Goal: Task Accomplishment & Management: Manage account settings

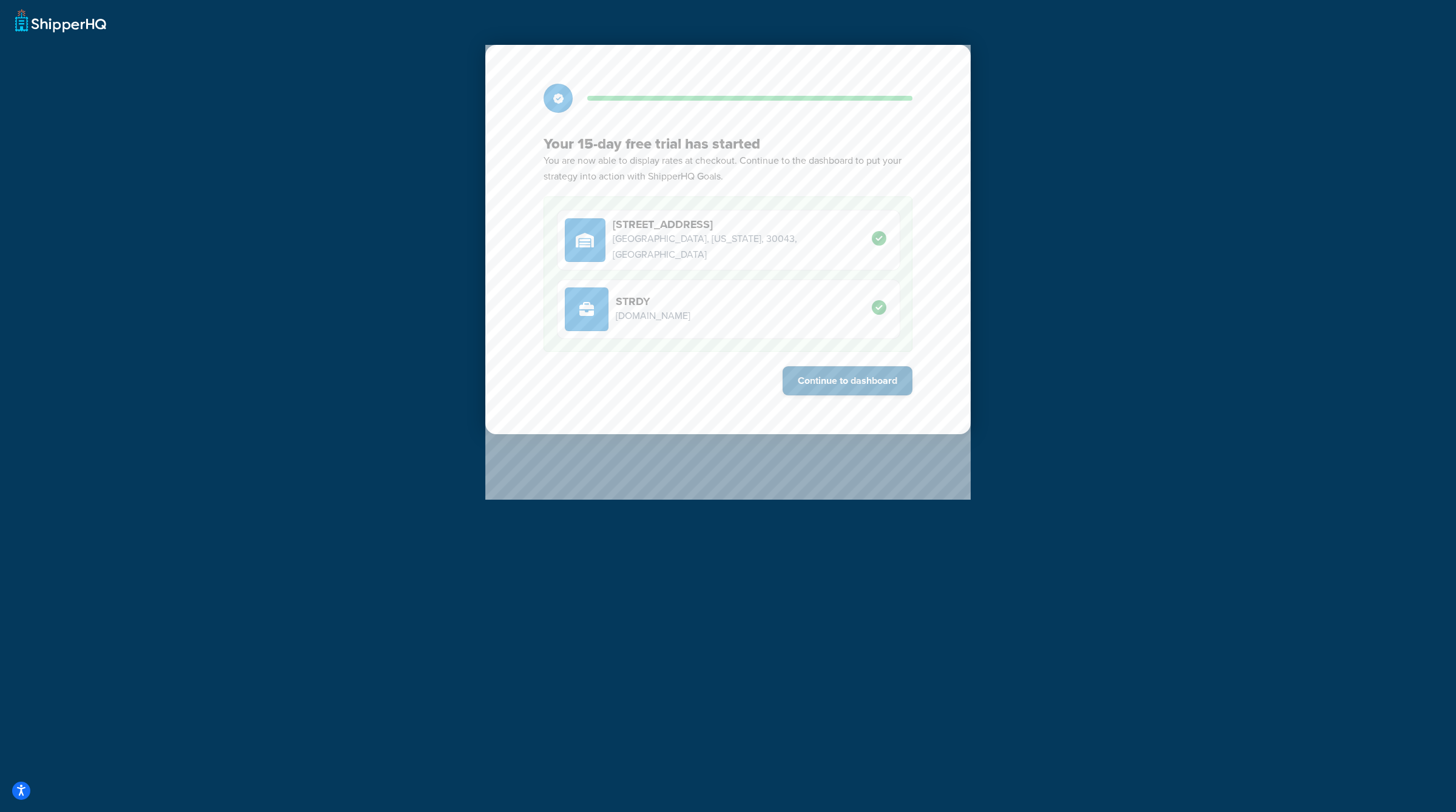
click at [844, 381] on button "Continue to dashboard" at bounding box center [847, 381] width 130 height 29
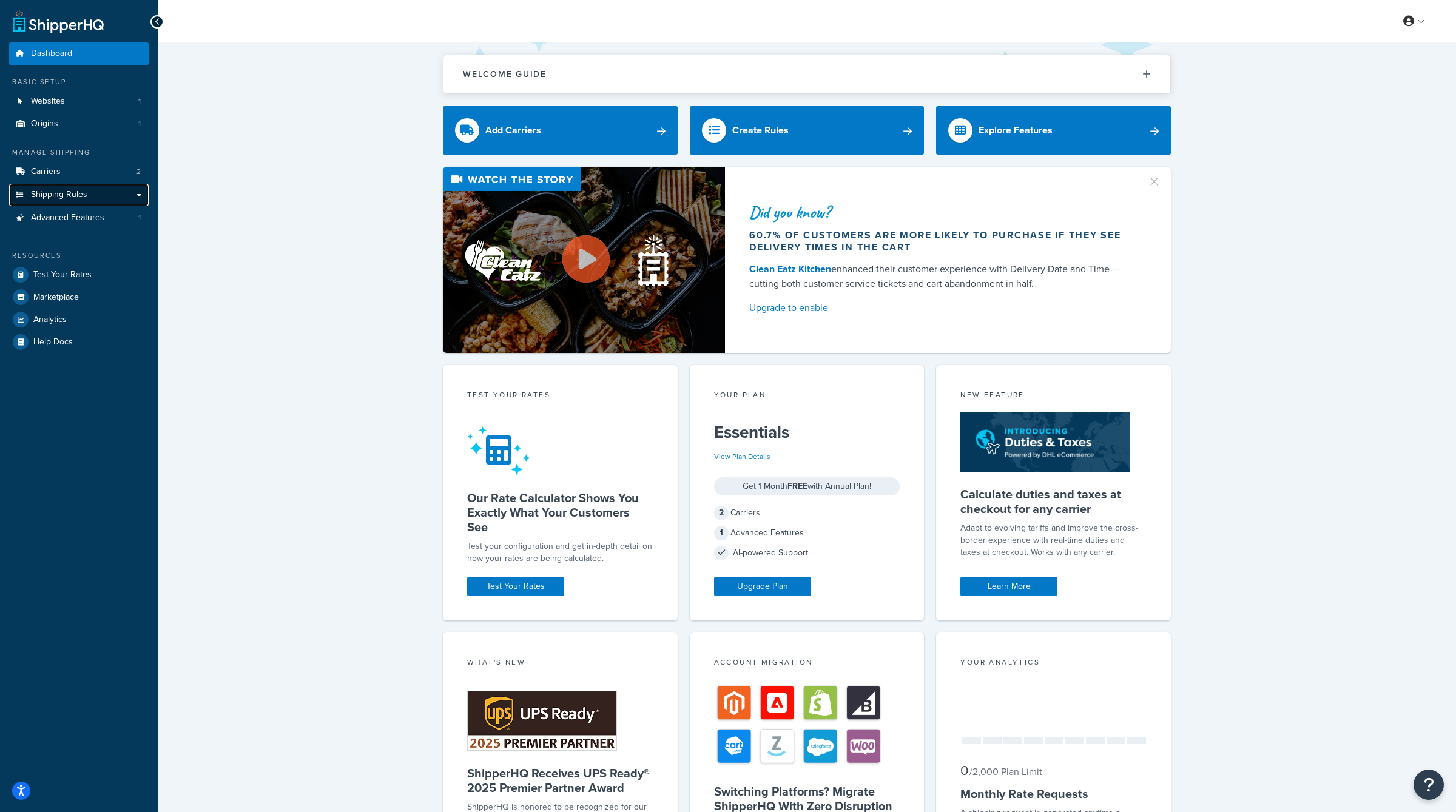
click at [41, 186] on link "Shipping Rules" at bounding box center [79, 195] width 140 height 23
click at [48, 165] on link "Carriers 2" at bounding box center [79, 172] width 140 height 23
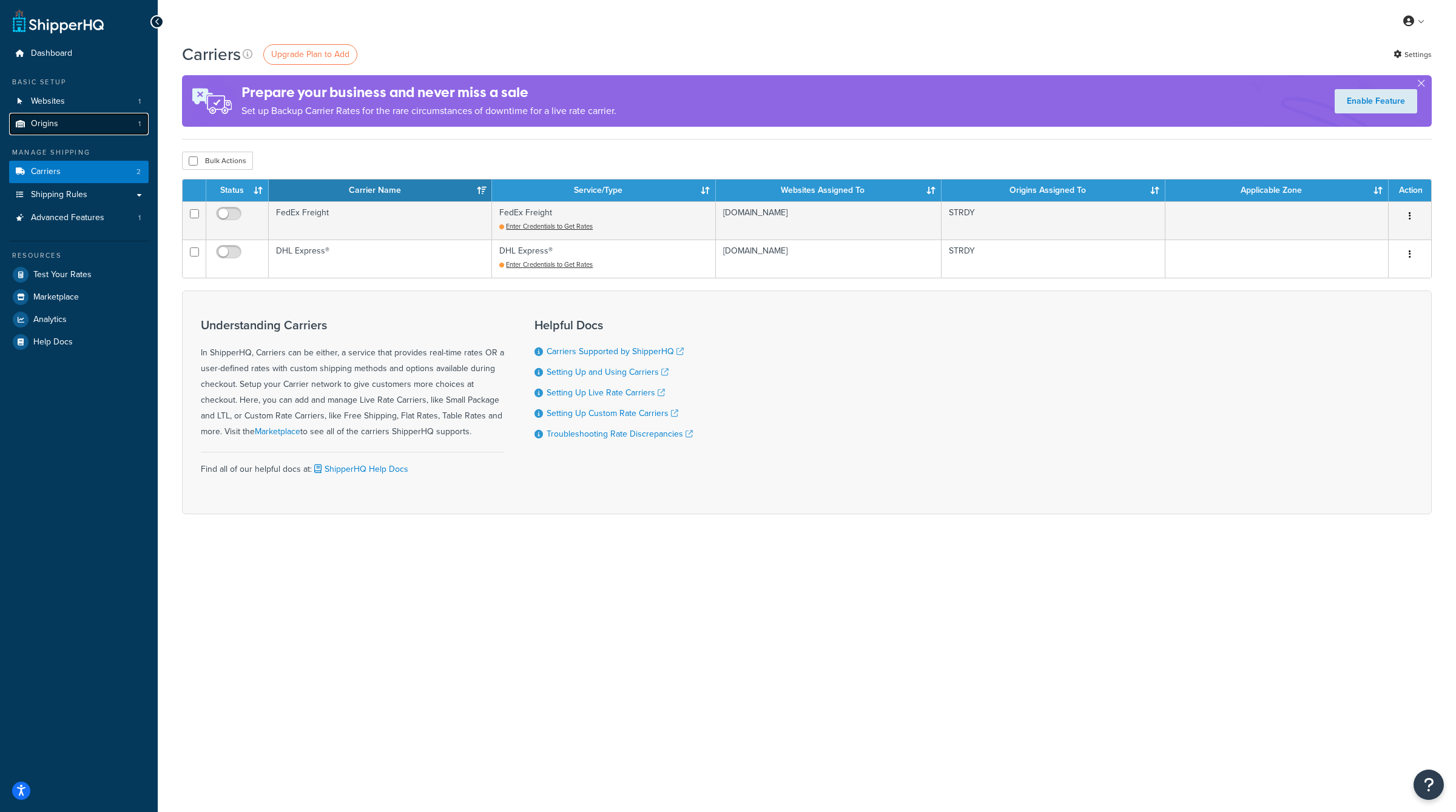
click at [98, 122] on link "Origins 1" at bounding box center [79, 124] width 140 height 23
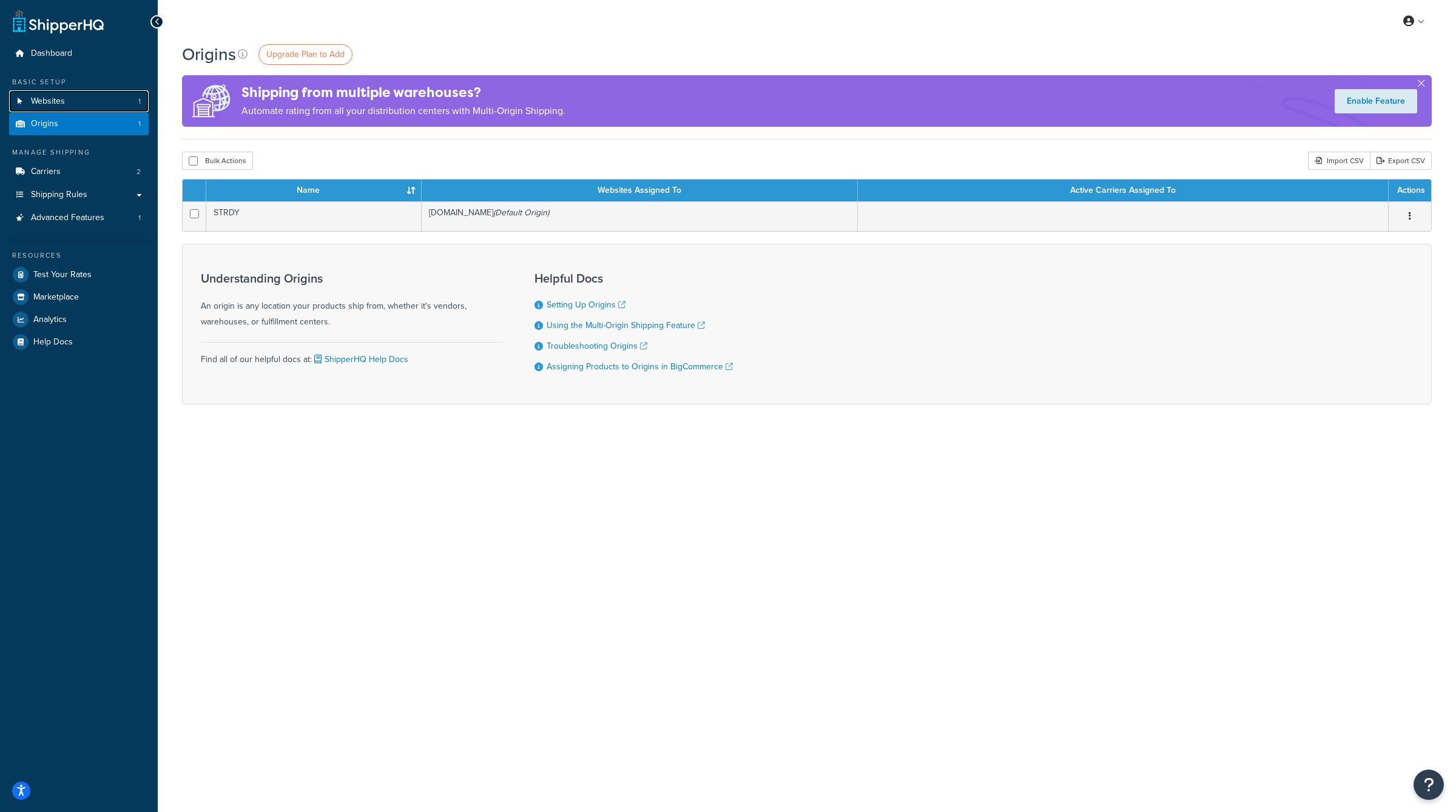
click at [109, 107] on link "Websites 1" at bounding box center [79, 101] width 140 height 23
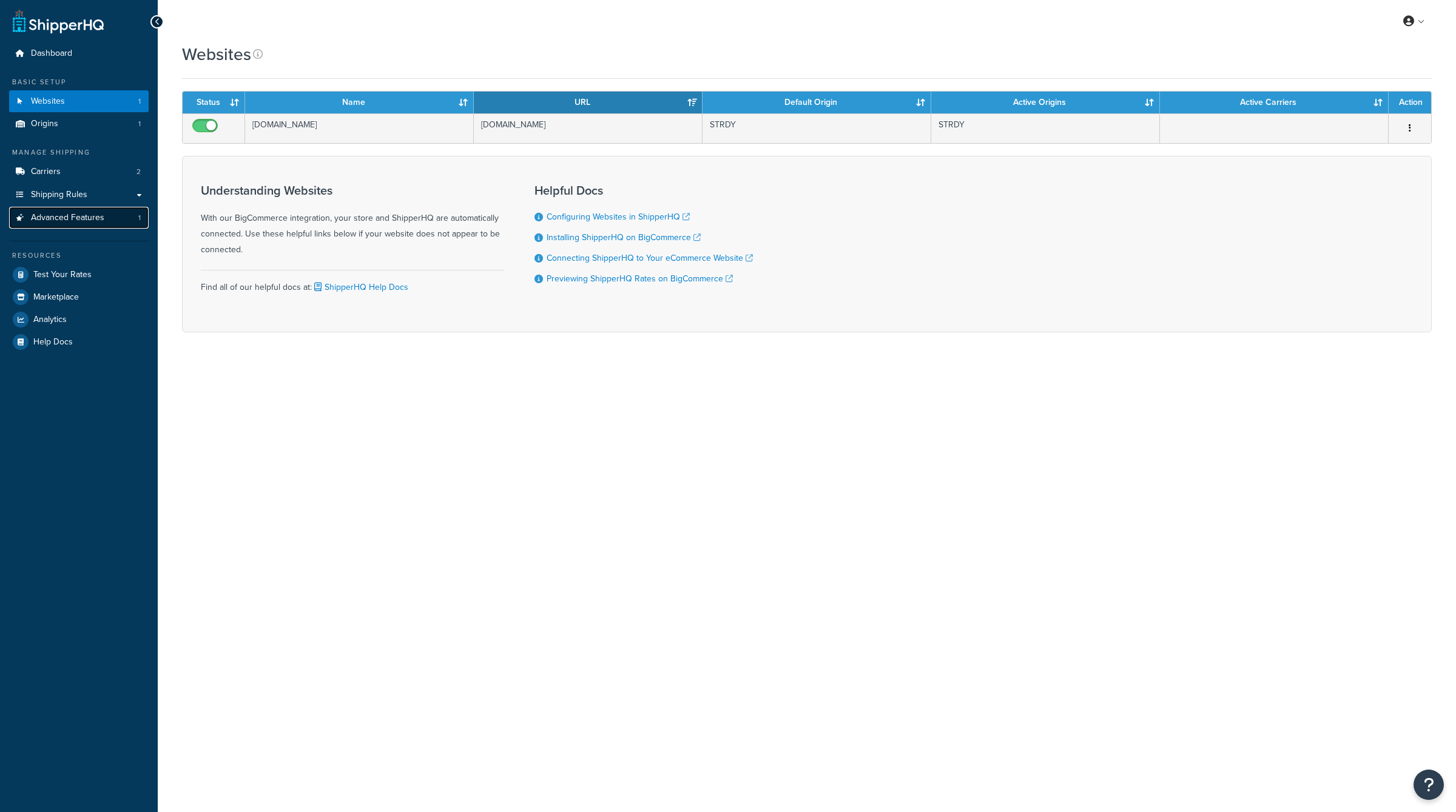
click at [105, 215] on link "Advanced Features 1" at bounding box center [79, 218] width 140 height 23
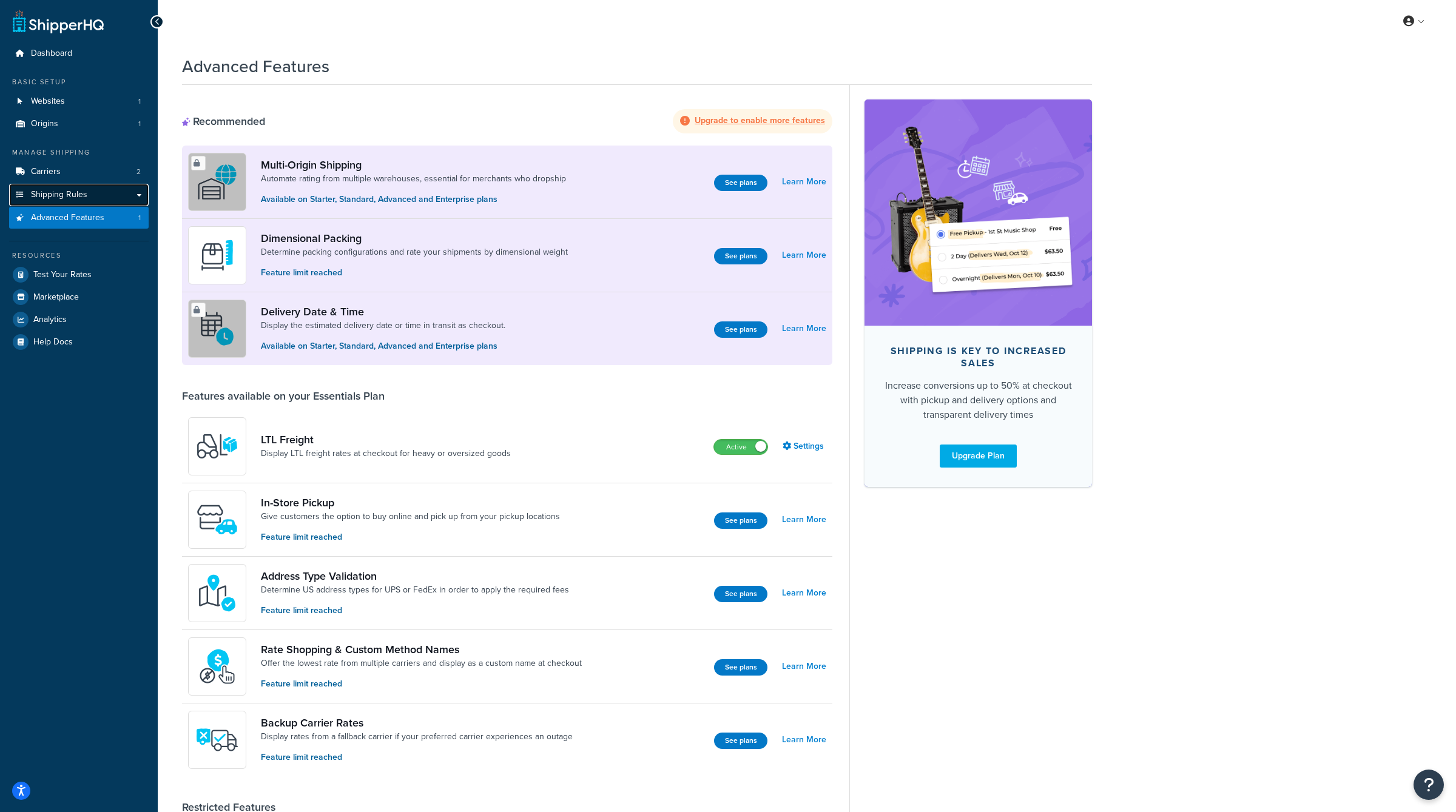
click at [96, 197] on link "Shipping Rules" at bounding box center [79, 195] width 140 height 23
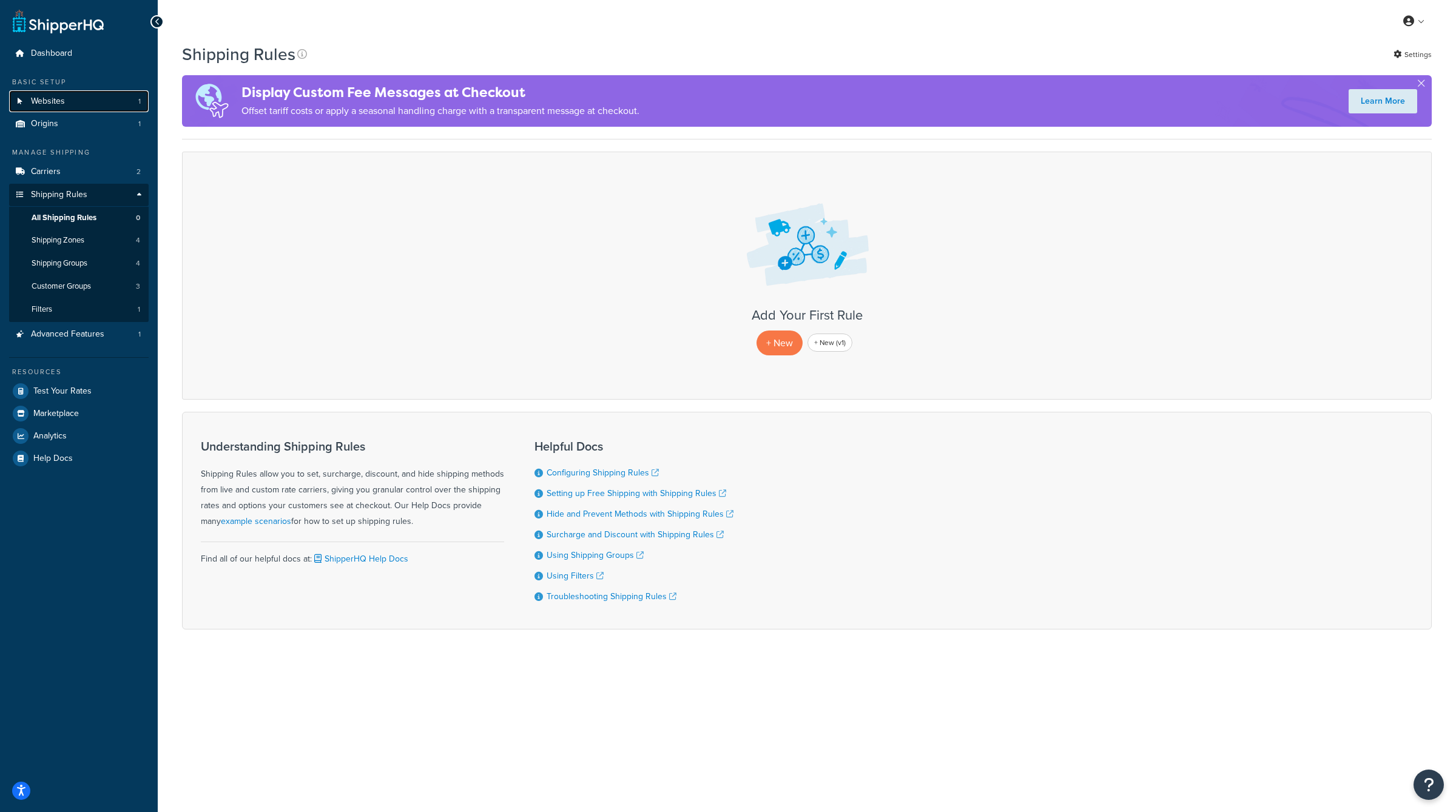
click at [64, 97] on span "Websites" at bounding box center [48, 101] width 34 height 10
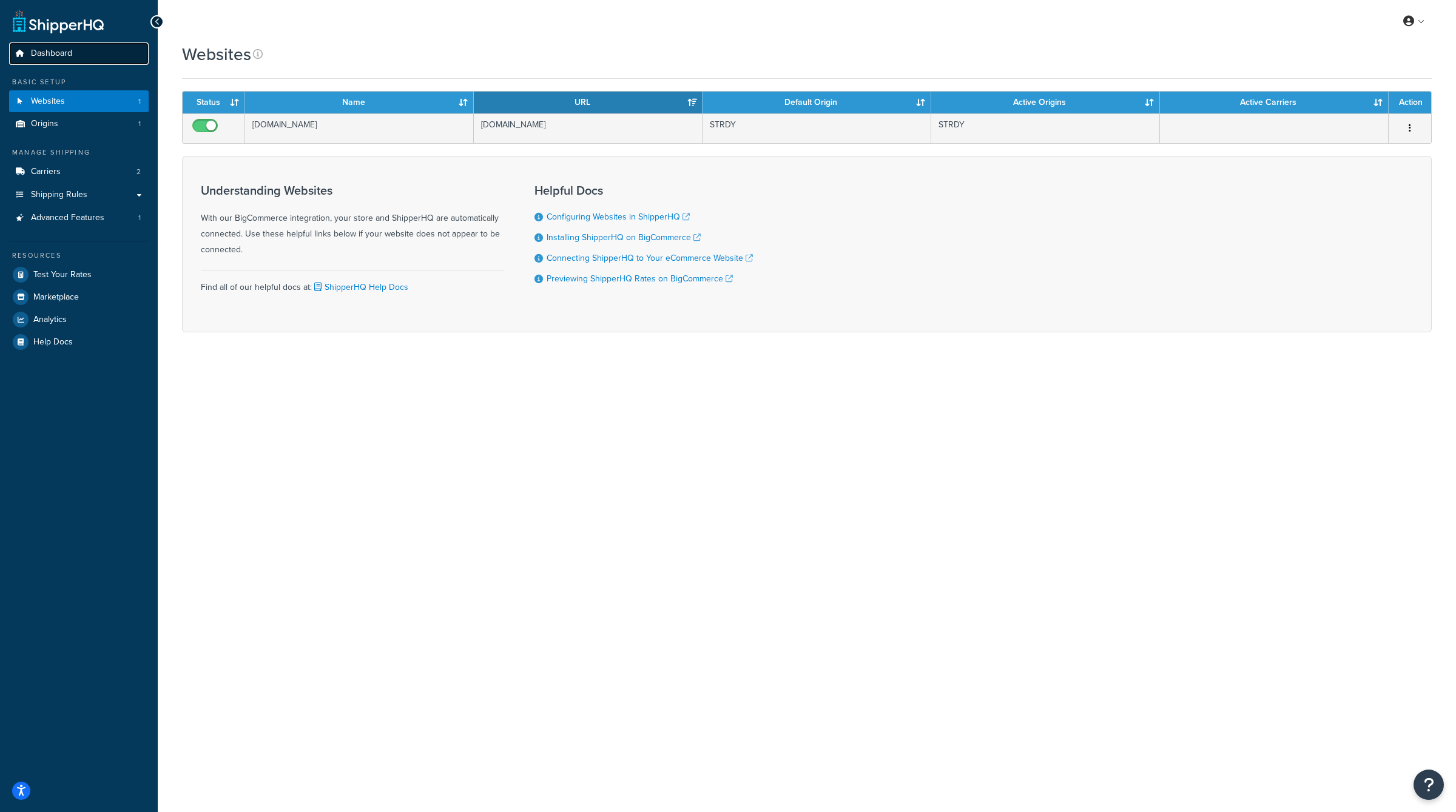
click at [62, 64] on link "Dashboard" at bounding box center [79, 53] width 140 height 23
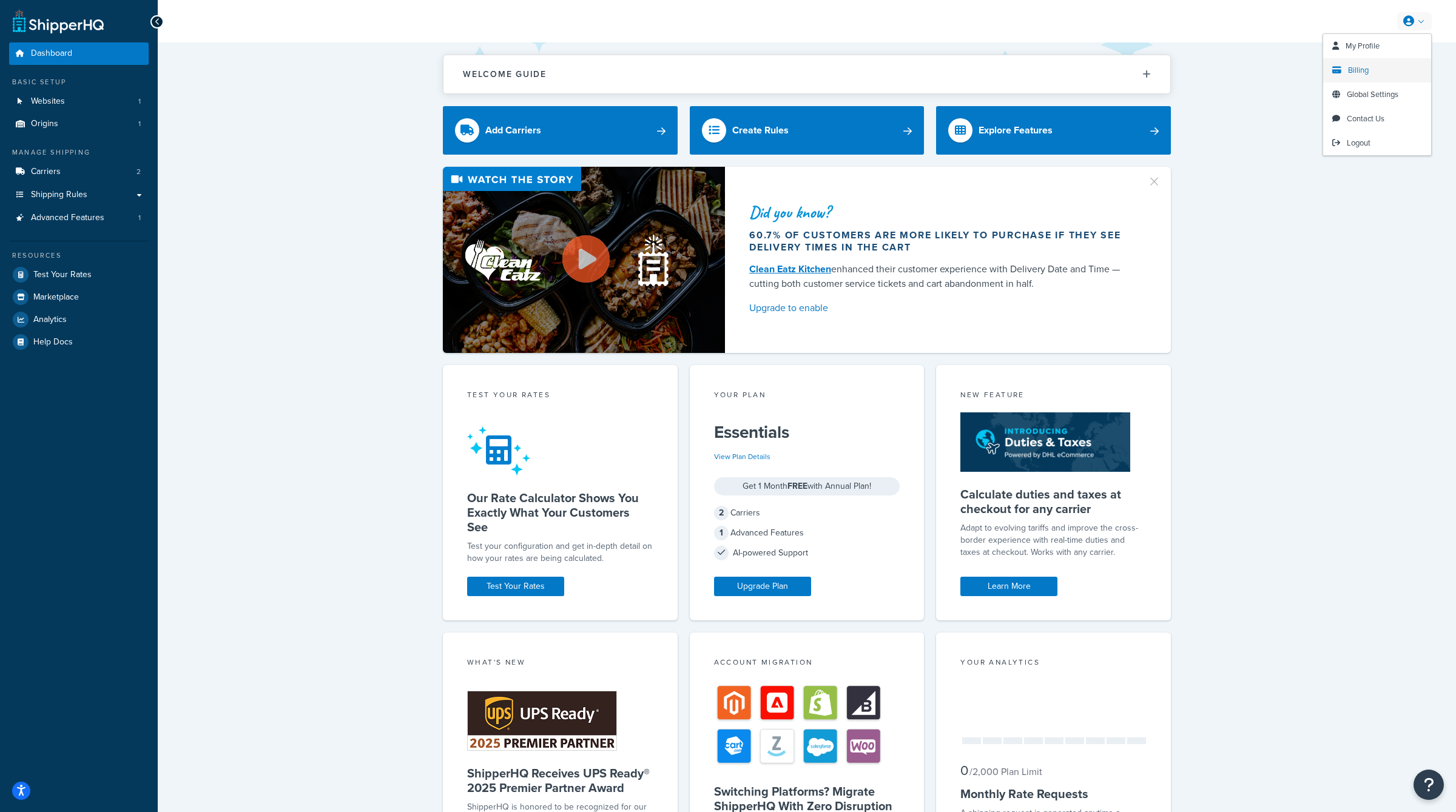
click at [1374, 76] on link "Billing" at bounding box center [1377, 70] width 108 height 24
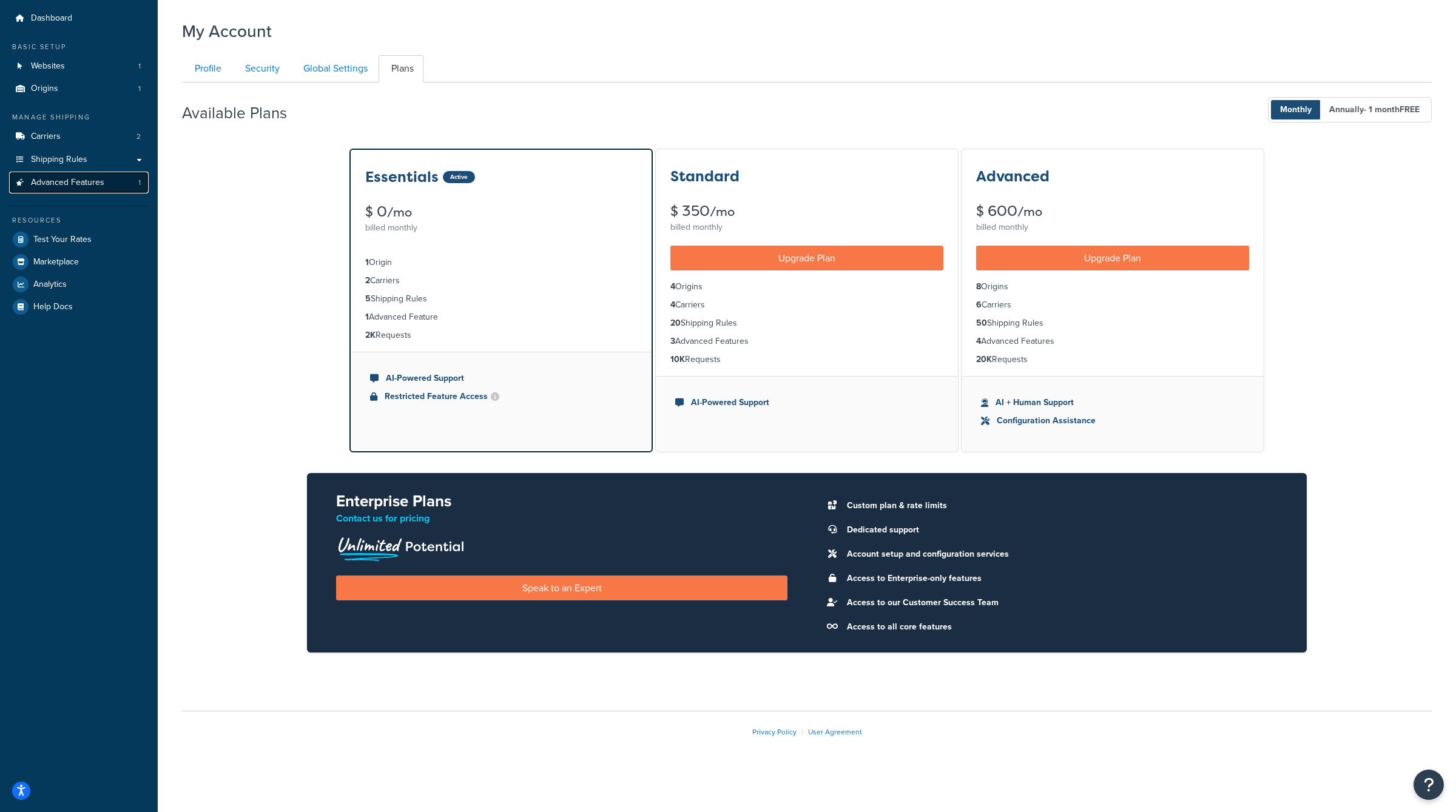
click at [83, 186] on span "Advanced Features" at bounding box center [68, 183] width 73 height 10
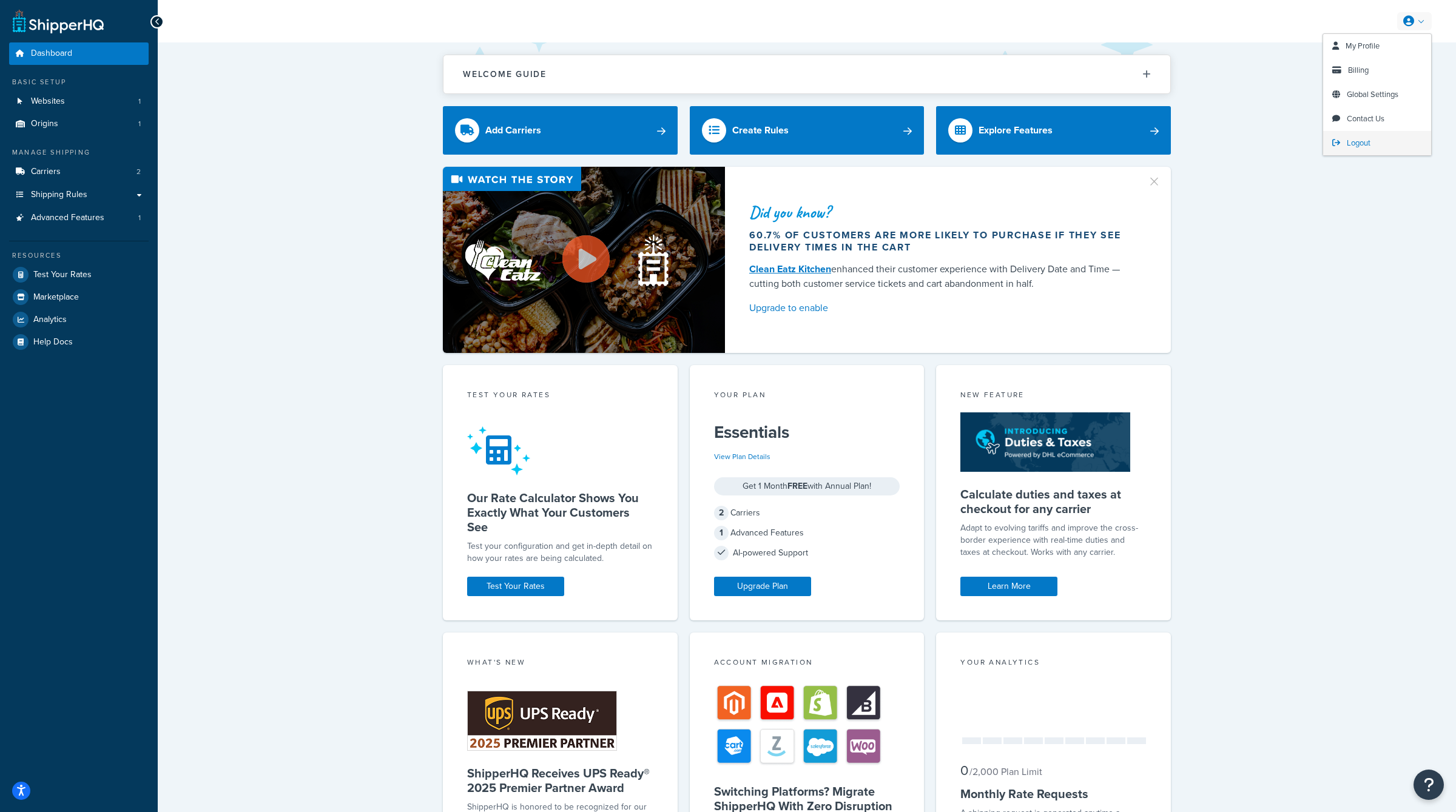
click at [1341, 144] on link "Logout" at bounding box center [1377, 143] width 108 height 24
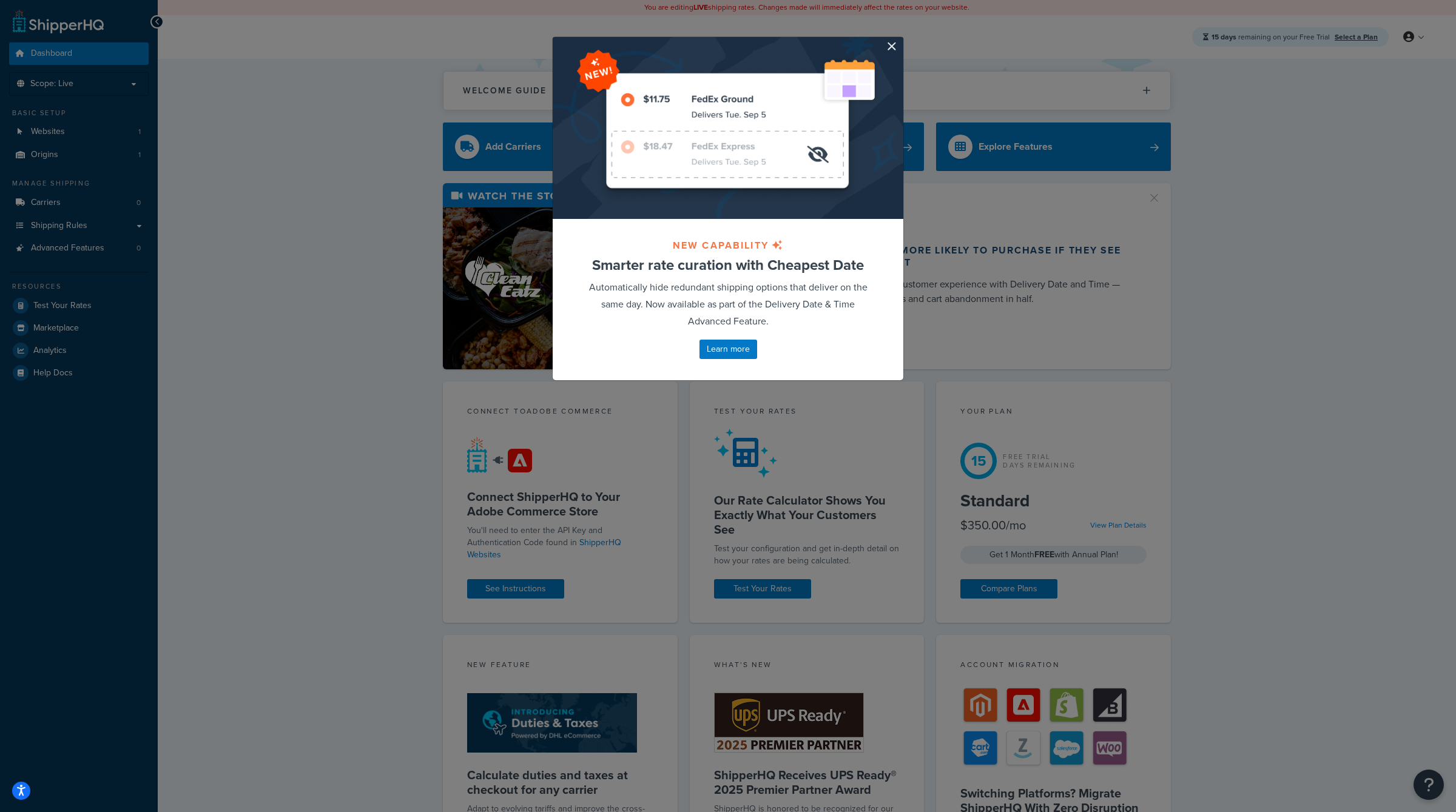
click at [891, 27] on div "NEW CAPABILITY Smarter rate curation with Cheapest Date Automatically hide redu…" at bounding box center [728, 208] width 364 height 381
click at [900, 40] on button "button" at bounding box center [902, 38] width 3 height 3
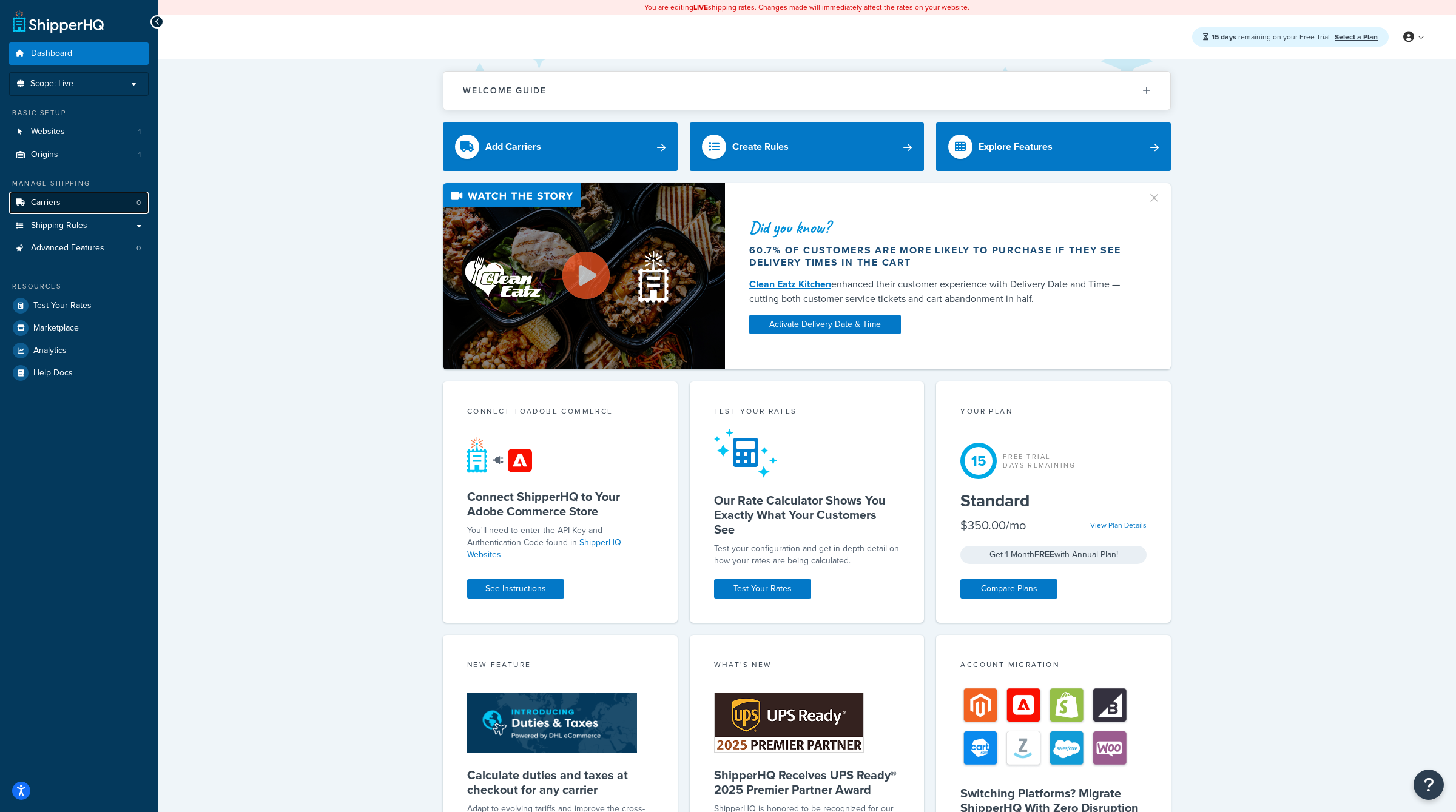
click at [97, 196] on link "Carriers 0" at bounding box center [79, 203] width 140 height 23
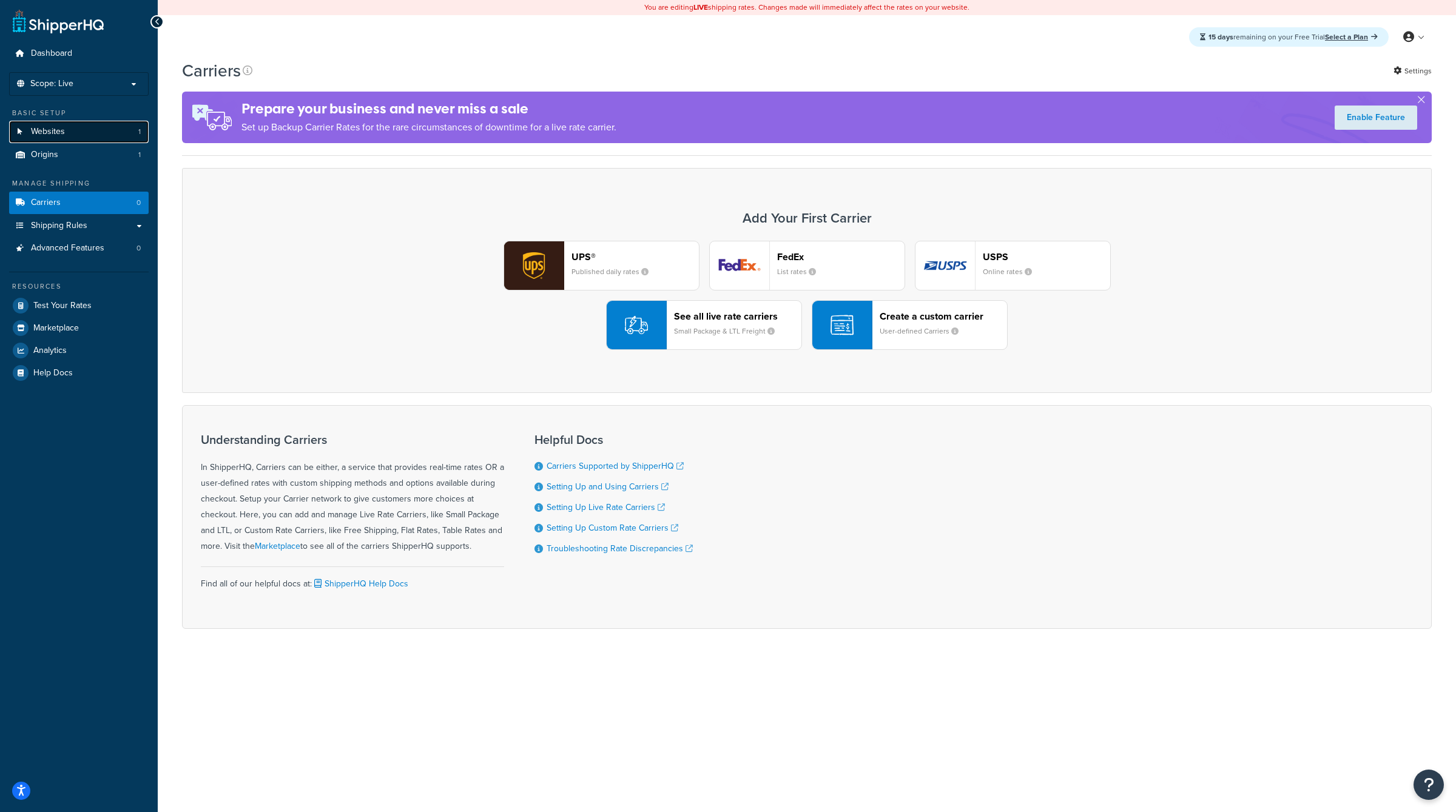
click at [97, 131] on link "Websites 1" at bounding box center [79, 132] width 140 height 23
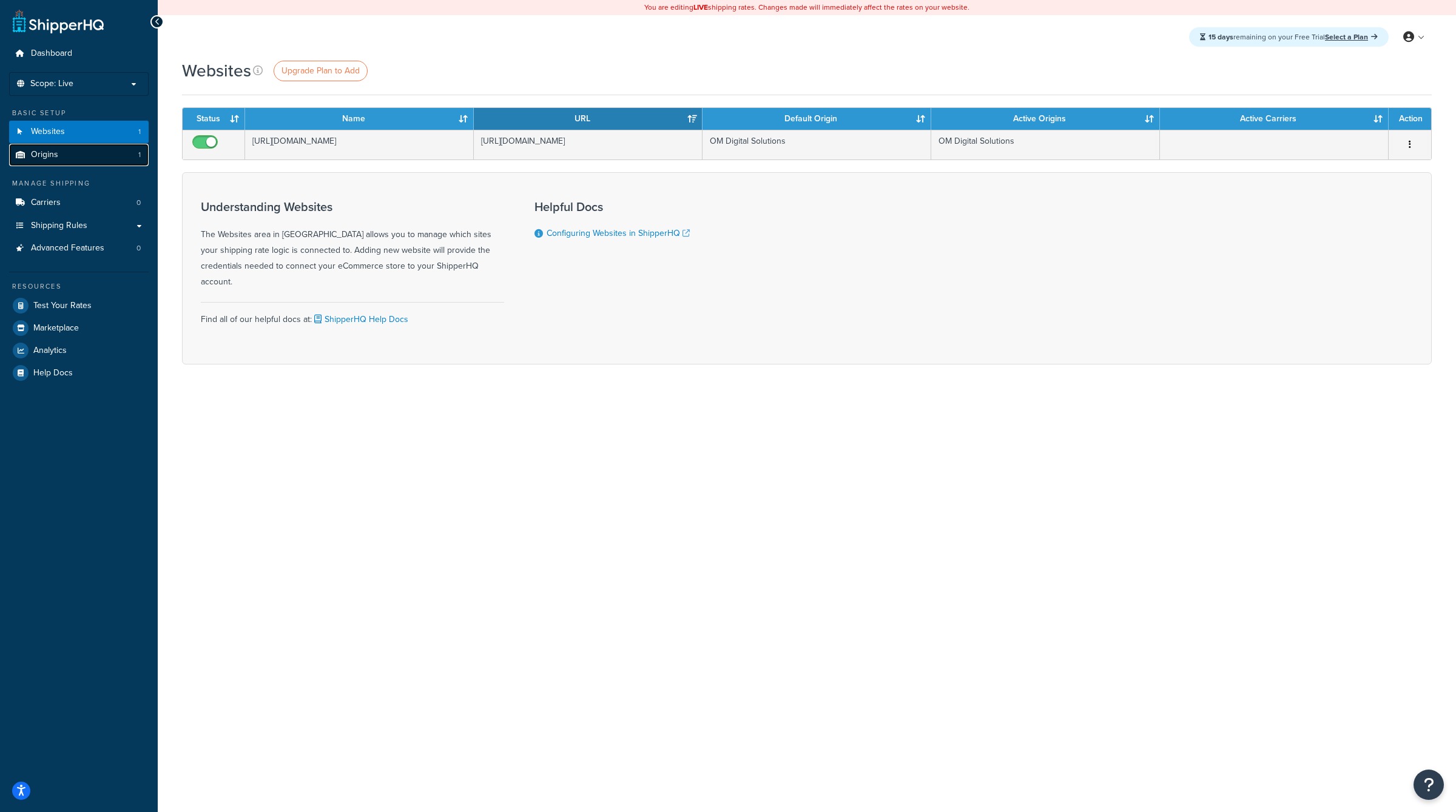
click at [114, 151] on link "Origins 1" at bounding box center [79, 154] width 140 height 23
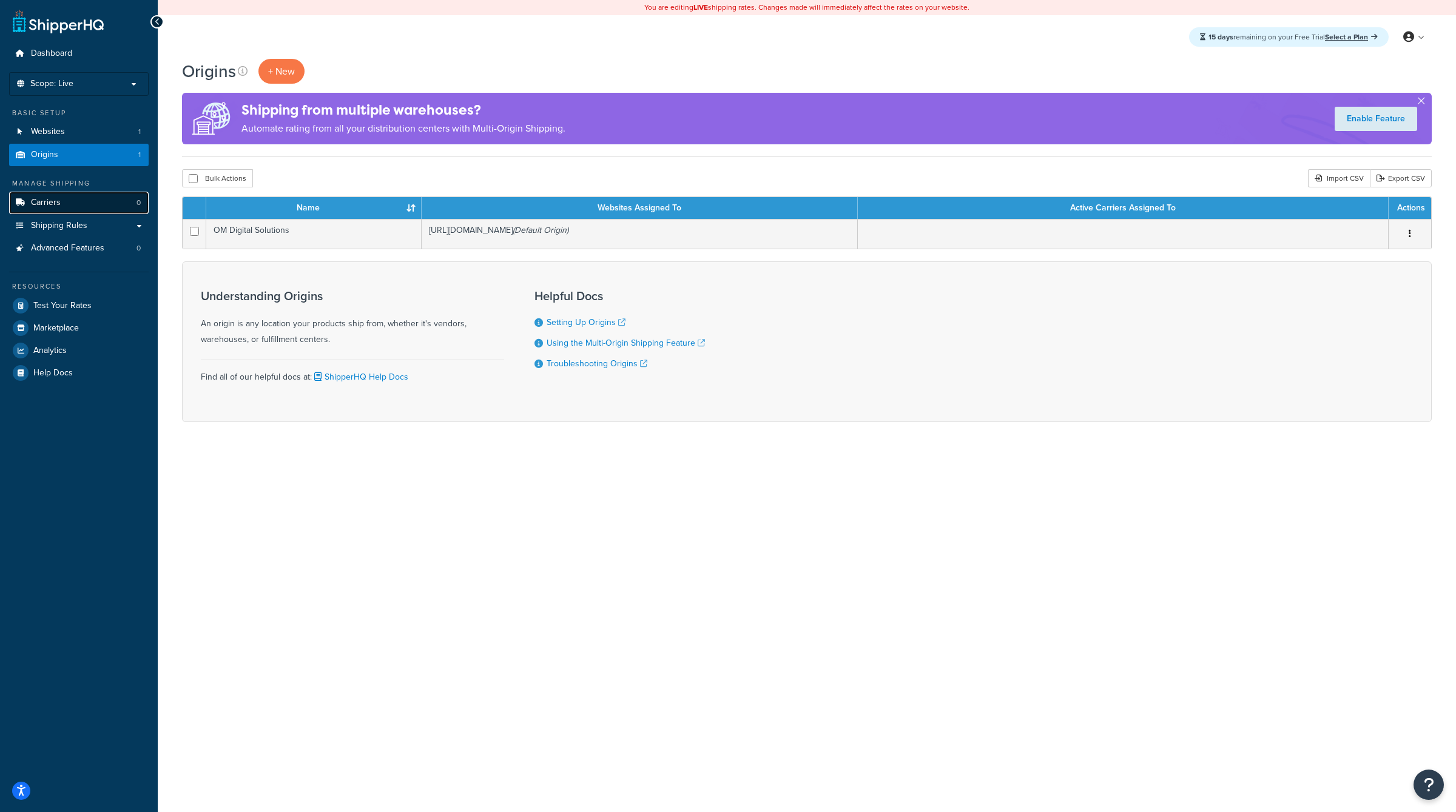
click at [105, 192] on link "Carriers 0" at bounding box center [79, 203] width 140 height 23
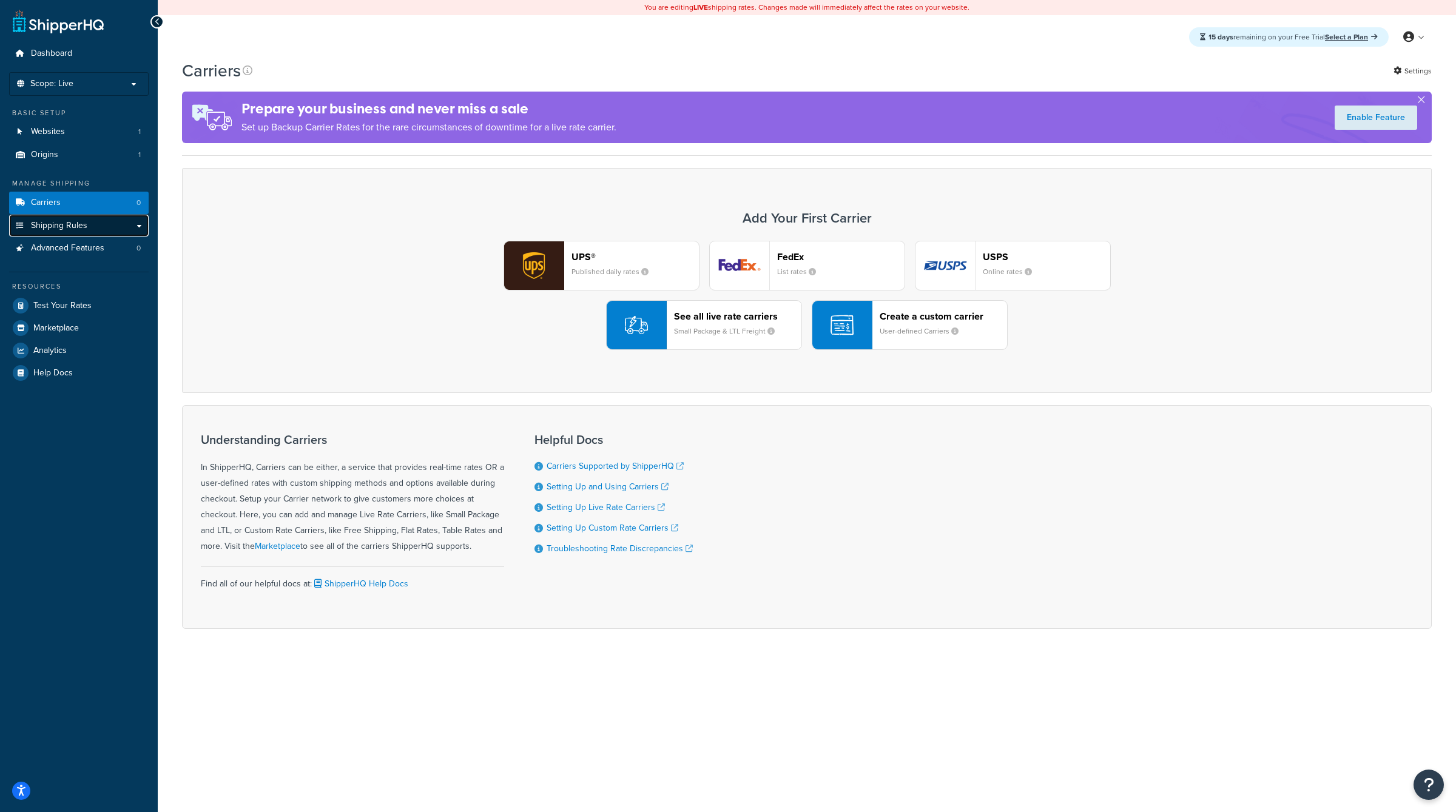
click at [105, 220] on link "Shipping Rules" at bounding box center [79, 225] width 140 height 23
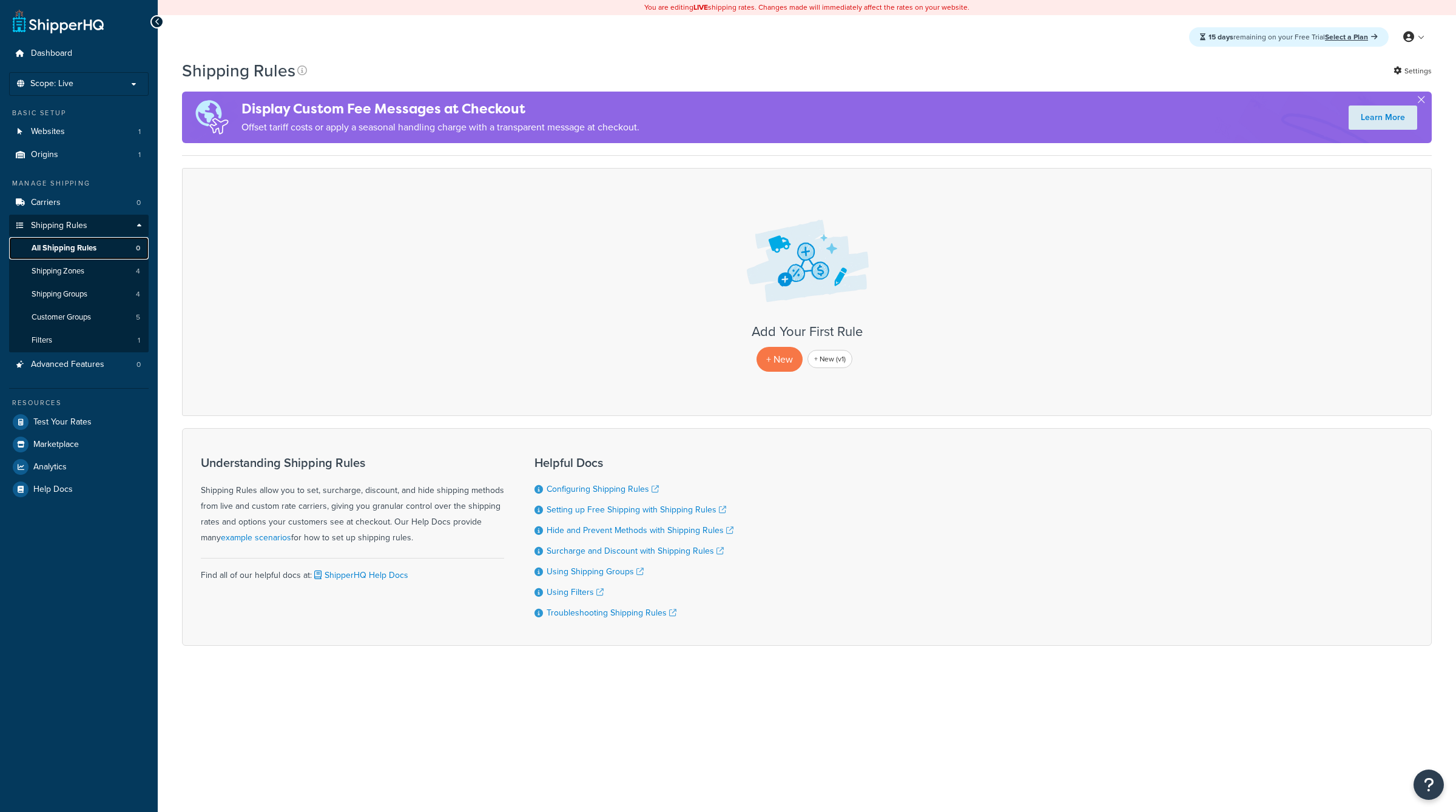
click at [123, 253] on link "All Shipping Rules 0" at bounding box center [79, 248] width 140 height 23
click at [123, 268] on link "Shipping Zones 4" at bounding box center [79, 271] width 140 height 23
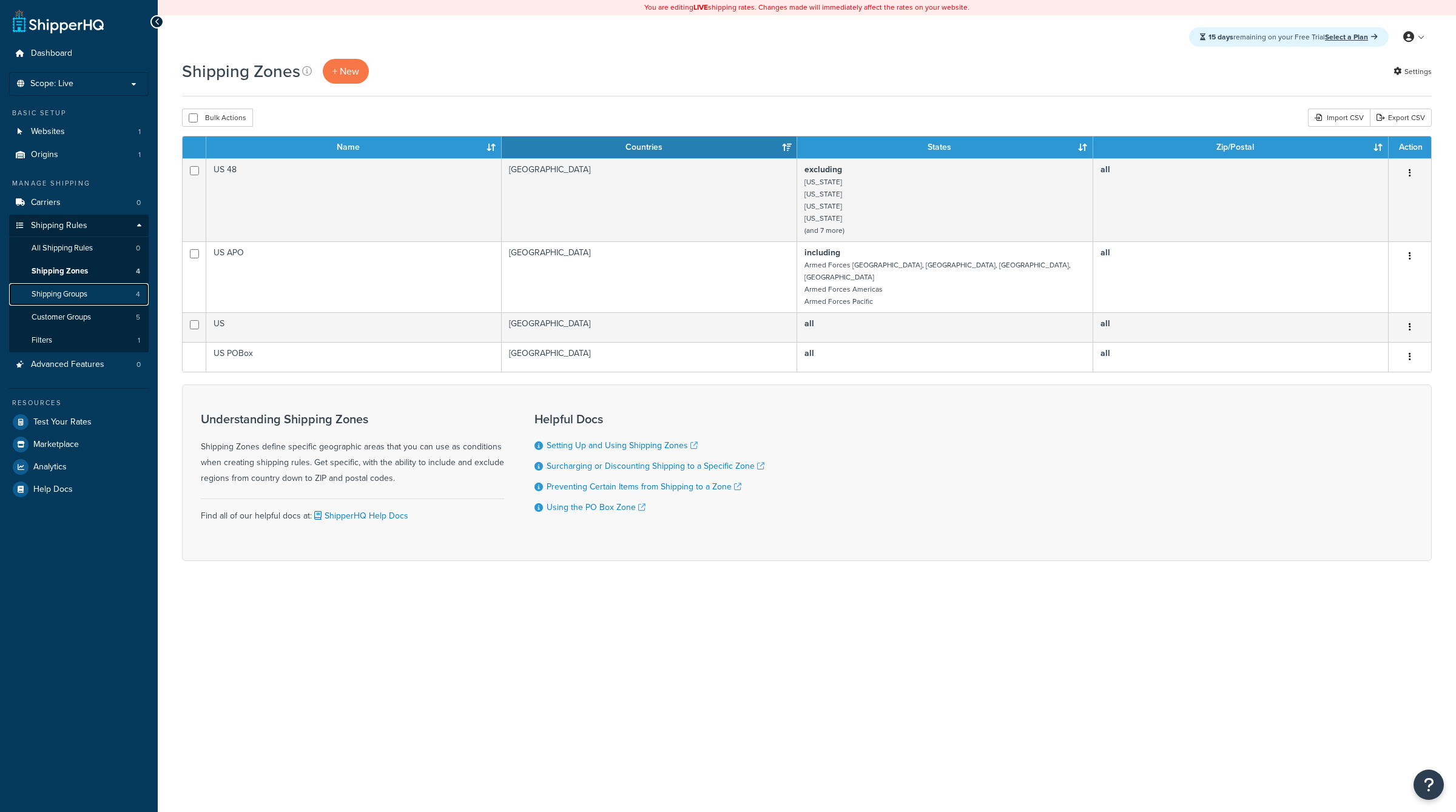
click at [123, 283] on link "Shipping Groups 4" at bounding box center [79, 294] width 140 height 23
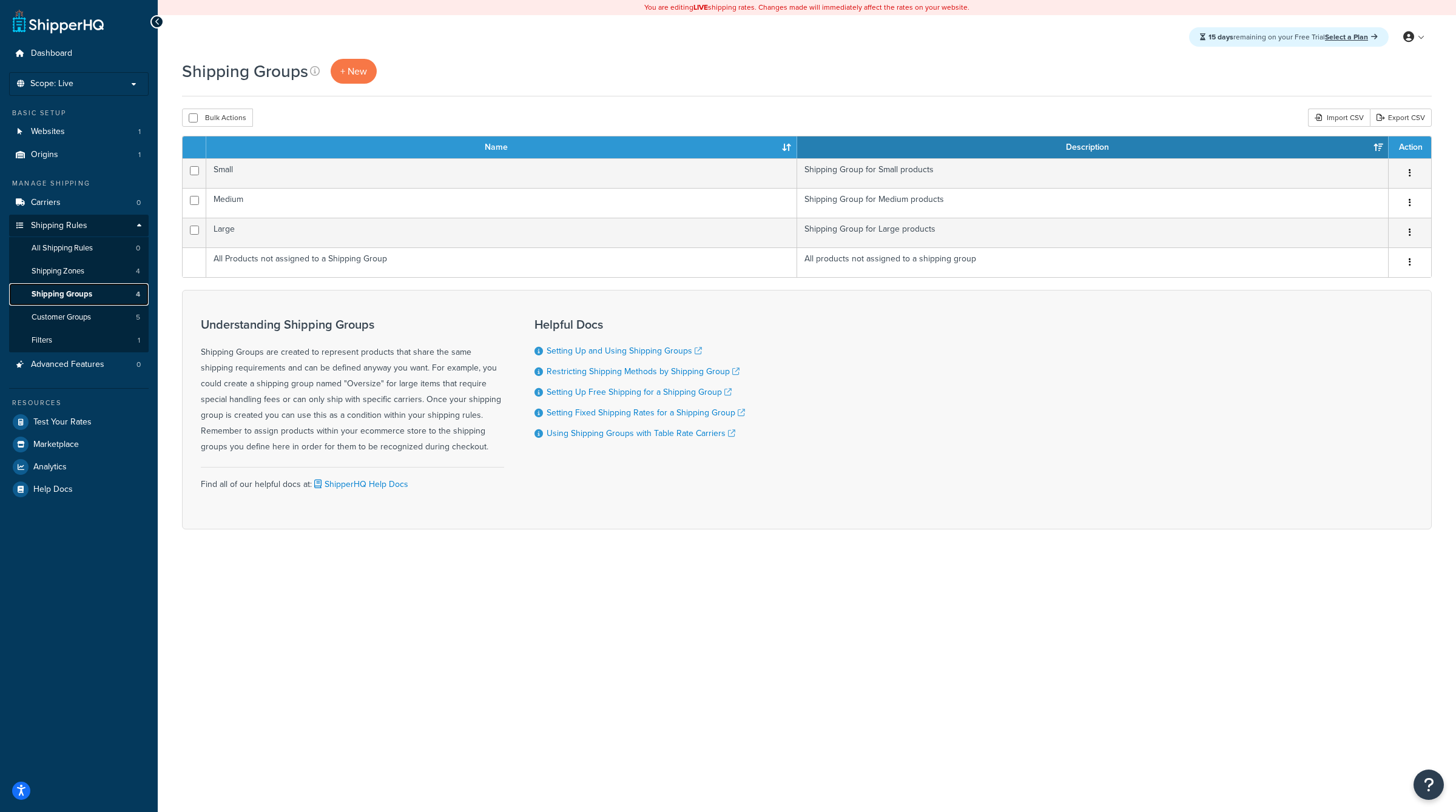
click at [127, 297] on link "Shipping Groups 4" at bounding box center [79, 294] width 140 height 23
click at [130, 307] on link "Customer Groups 5" at bounding box center [79, 317] width 140 height 23
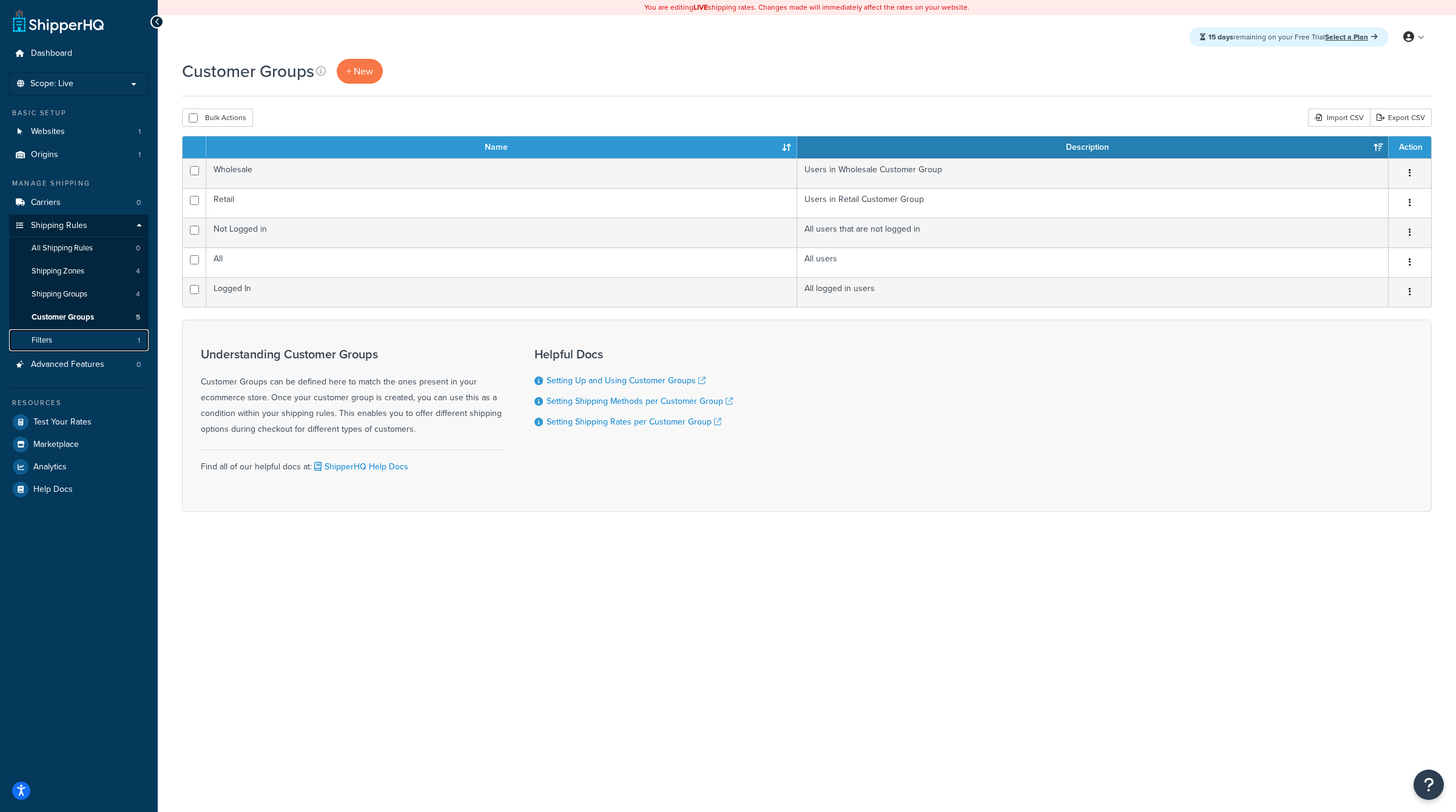
click at [131, 342] on link "Filters 1" at bounding box center [79, 340] width 140 height 23
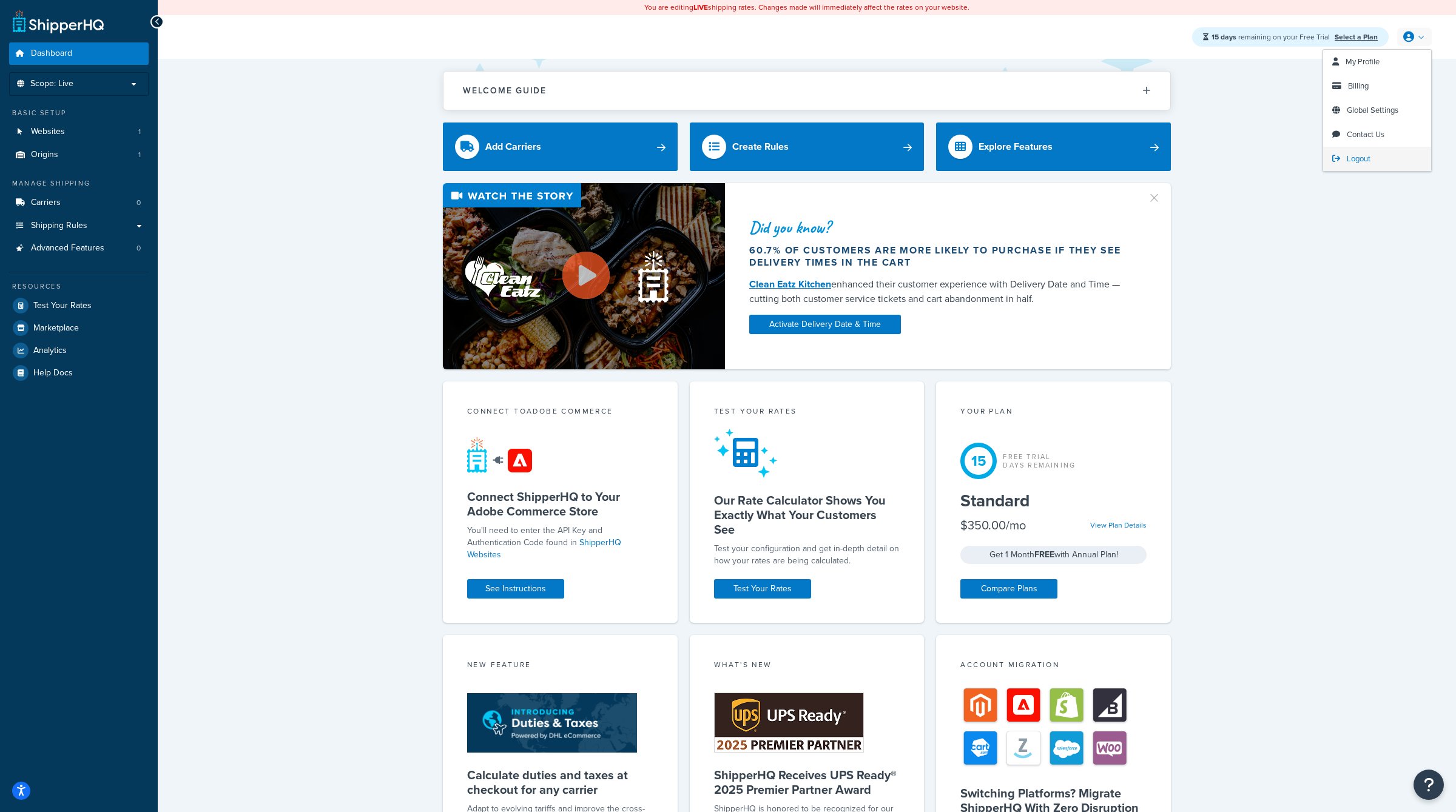
click at [1363, 156] on span "Logout" at bounding box center [1358, 158] width 23 height 12
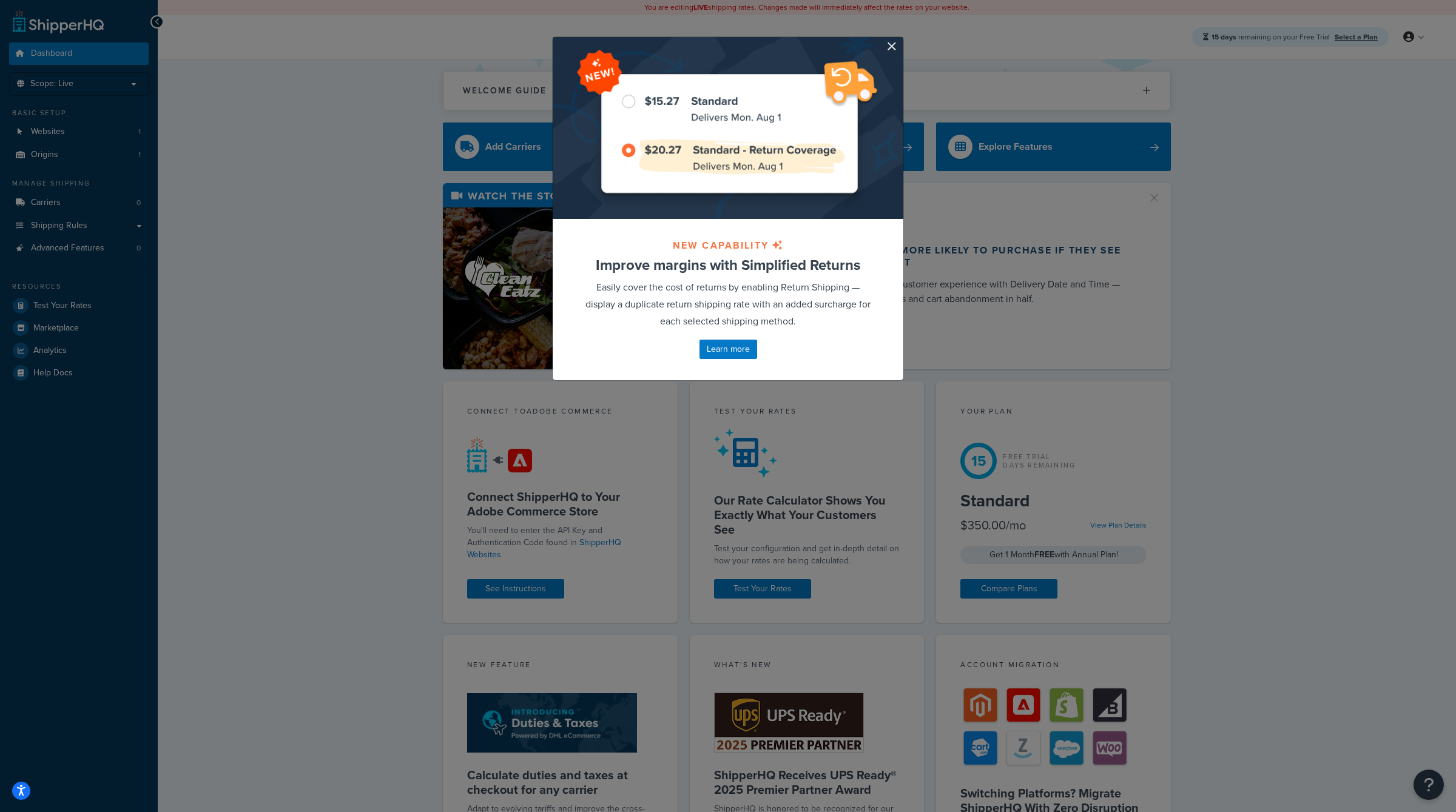
click at [882, 50] on div at bounding box center [727, 127] width 350 height 182
click at [900, 40] on button "button" at bounding box center [902, 38] width 3 height 3
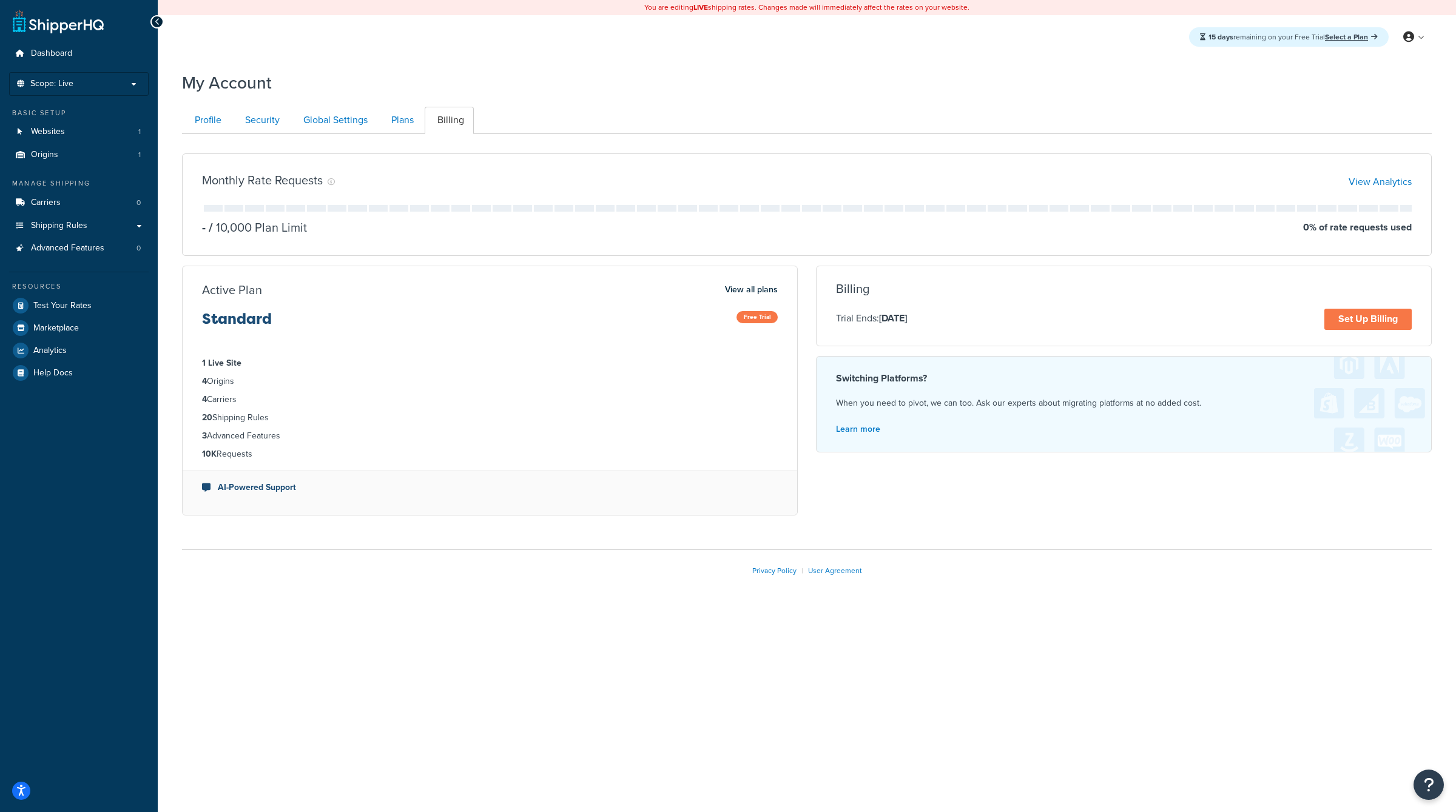
click at [542, 99] on div "My Account Contact Us Send Us A Message Contact Information Name * Email * Comp…" at bounding box center [807, 343] width 1298 height 557
click at [402, 127] on link "Plans" at bounding box center [401, 120] width 45 height 27
click at [391, 119] on link "Plans" at bounding box center [401, 120] width 45 height 27
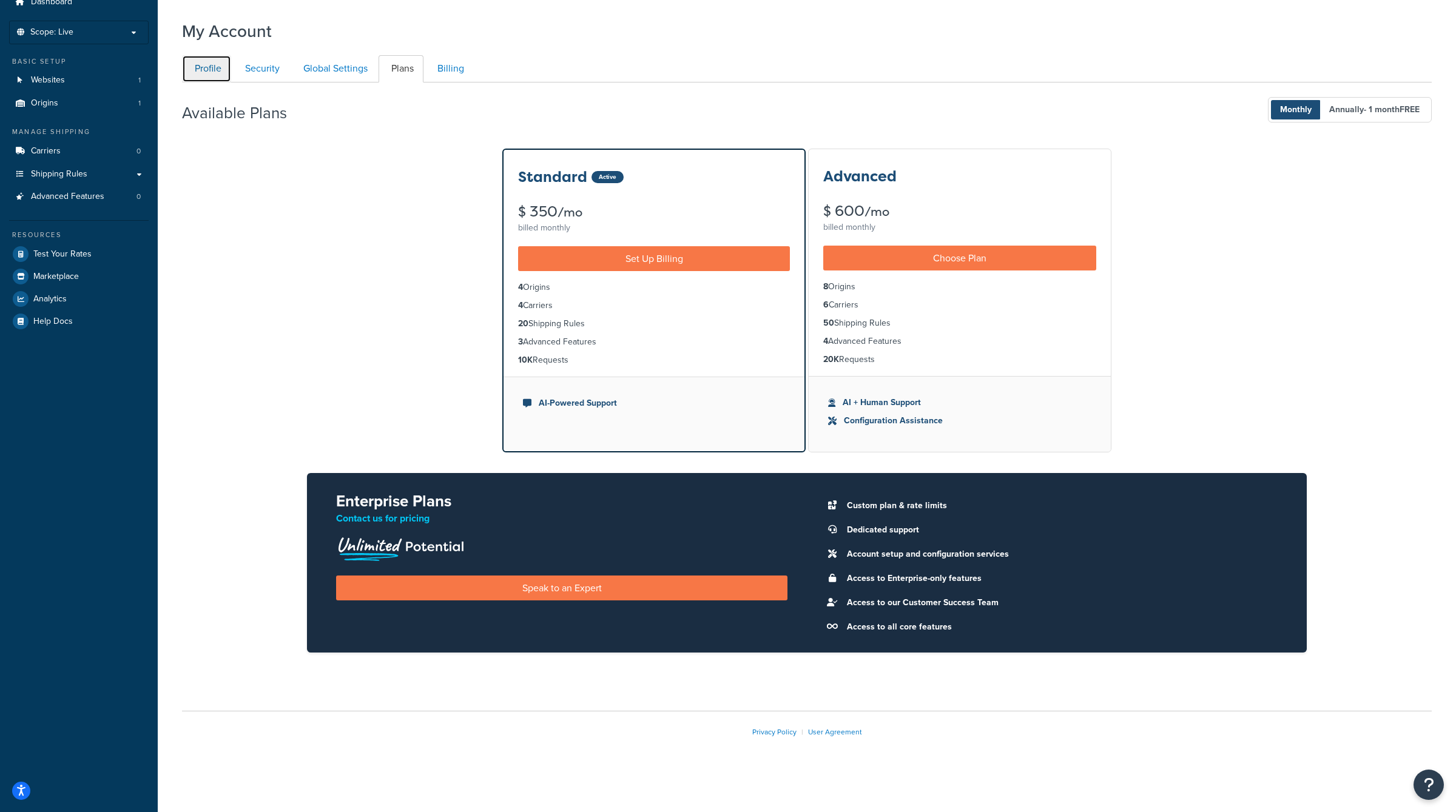
click at [206, 66] on link "Profile" at bounding box center [206, 69] width 49 height 27
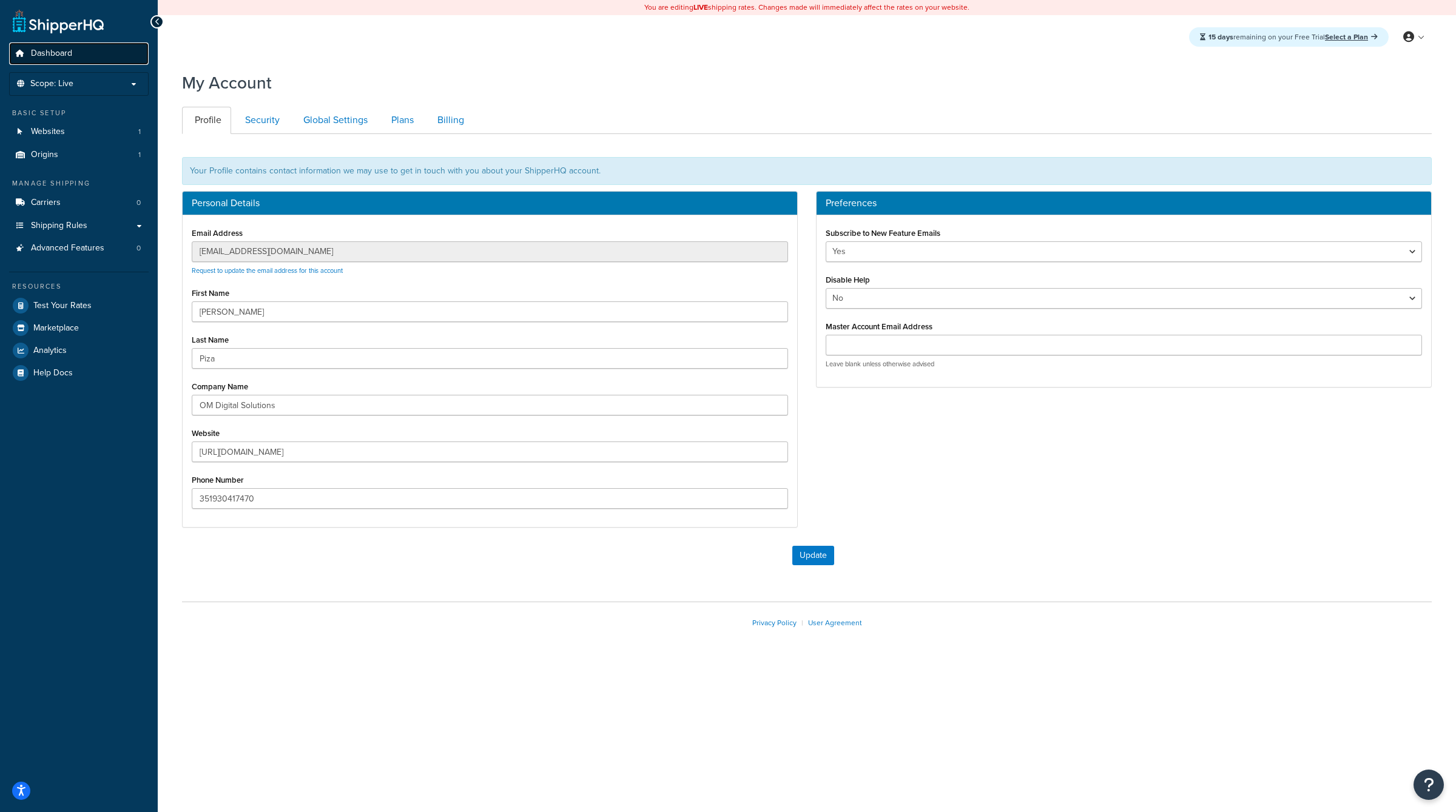
click at [73, 53] on link "Dashboard" at bounding box center [79, 53] width 140 height 23
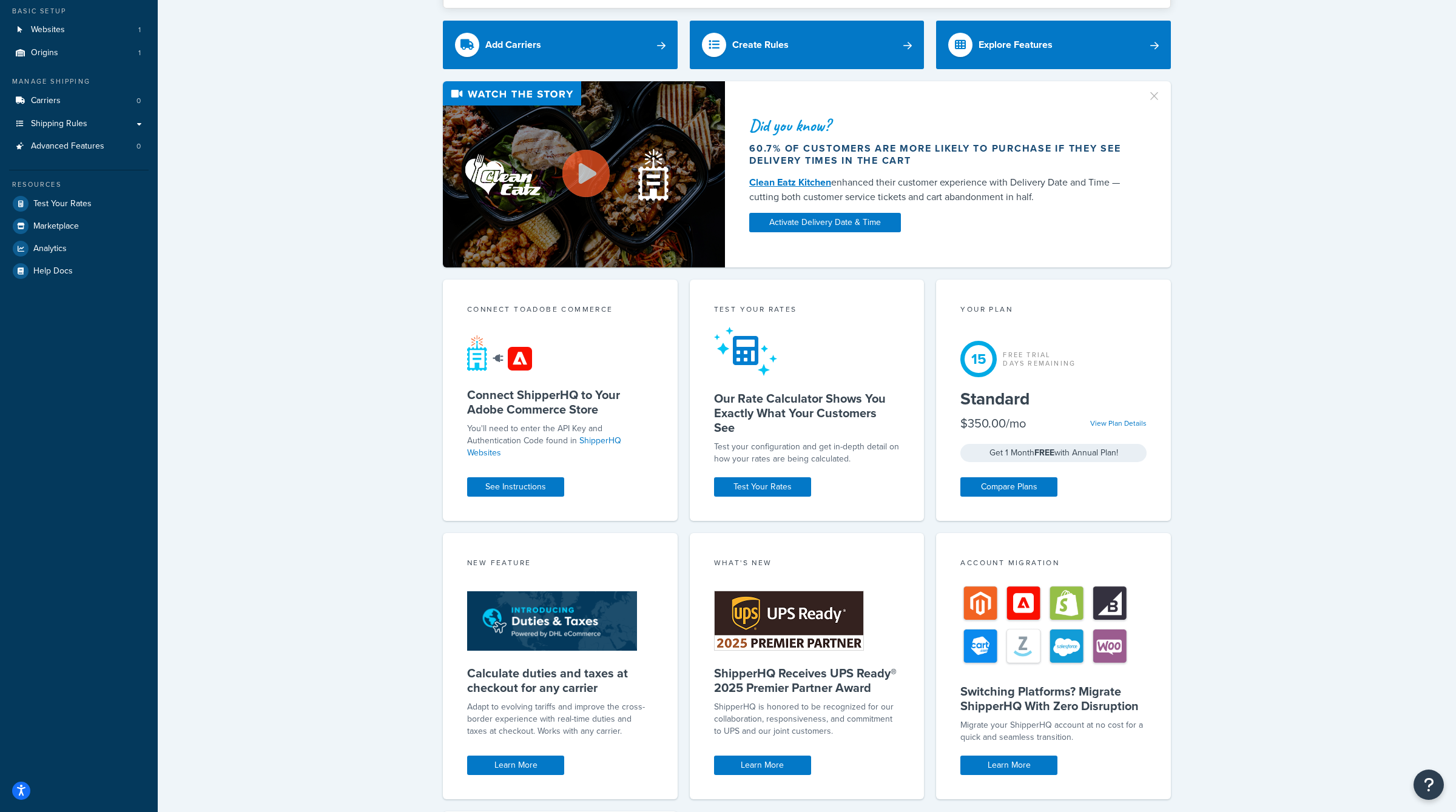
scroll to position [360, 0]
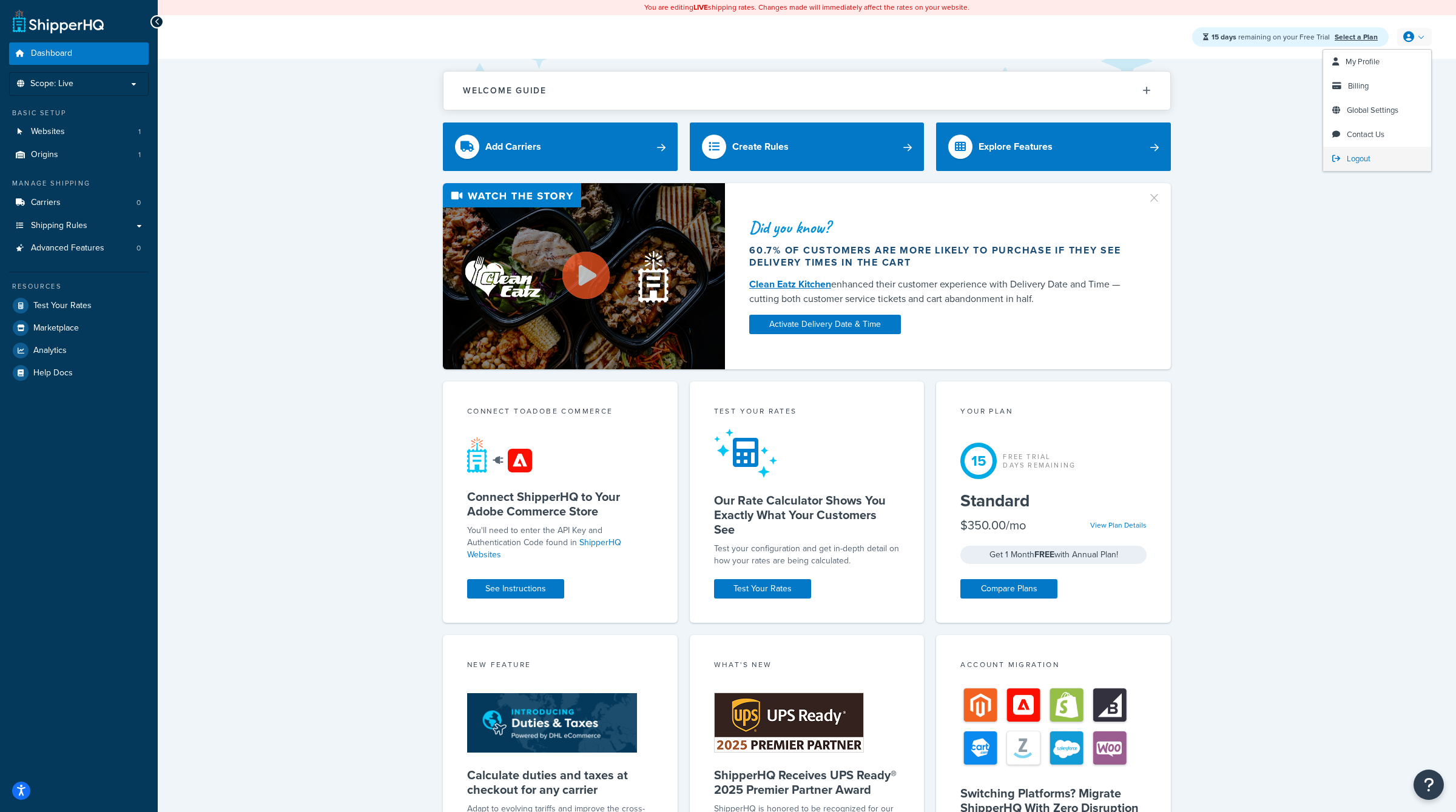
click at [1362, 157] on span "Logout" at bounding box center [1358, 158] width 23 height 12
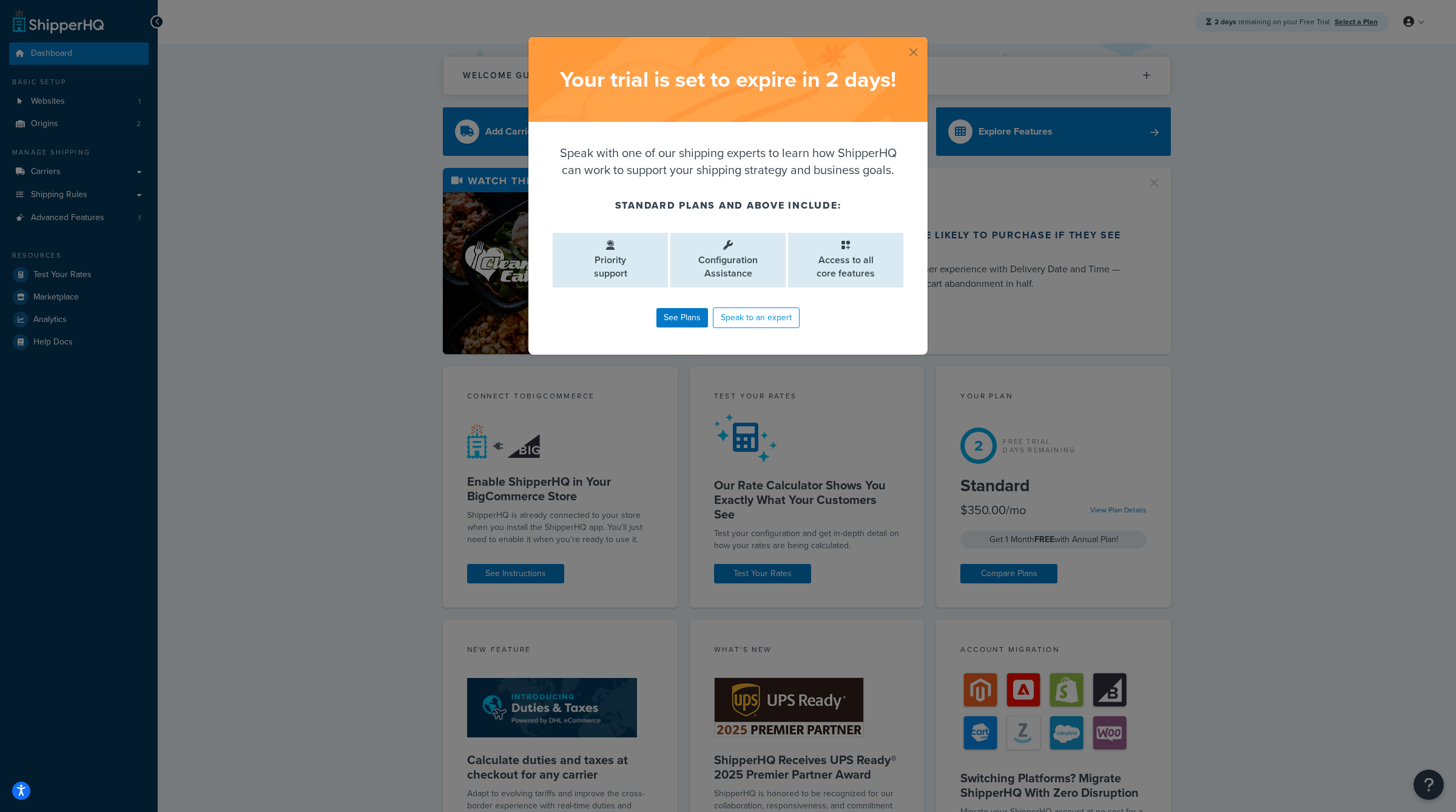
click at [925, 40] on button "button" at bounding box center [926, 38] width 3 height 3
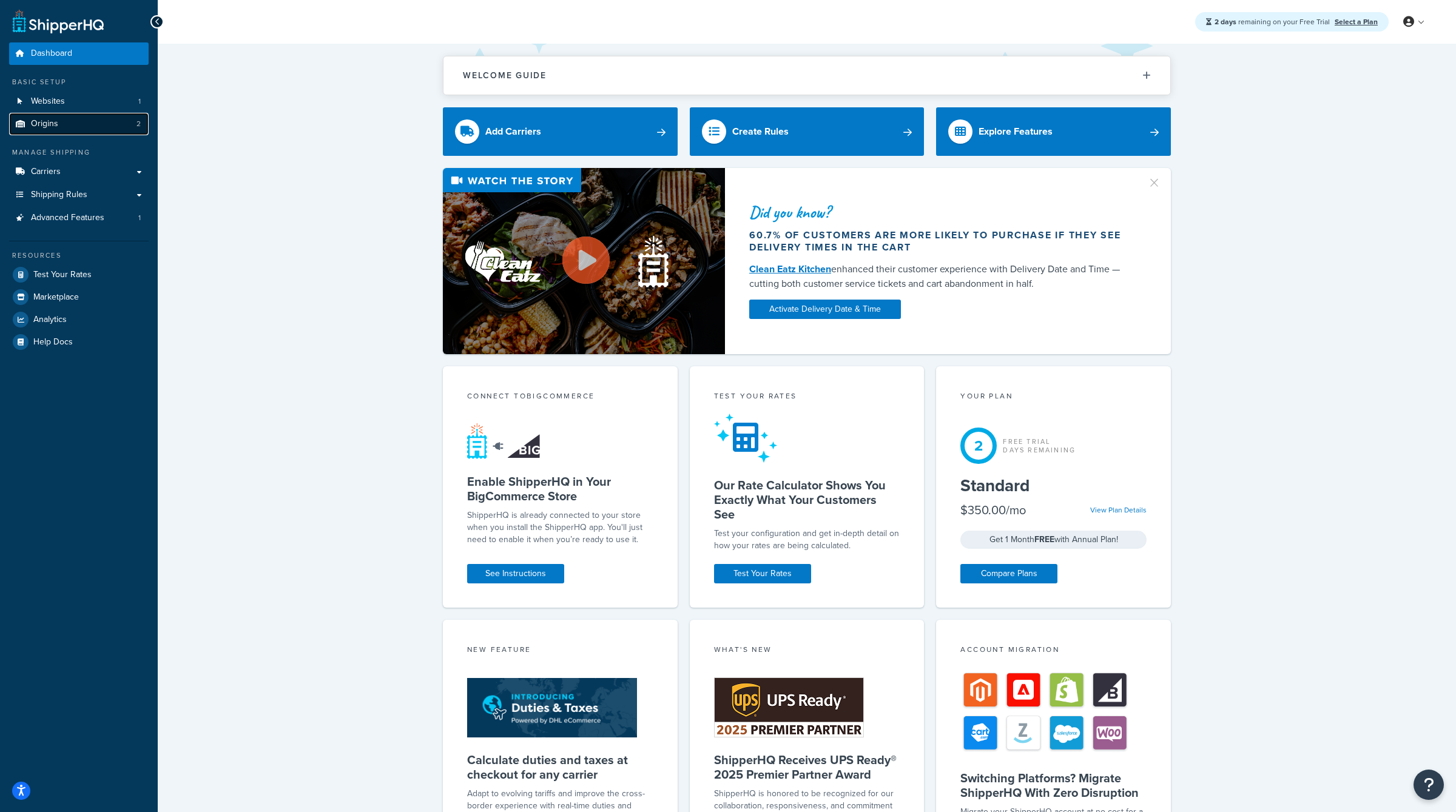
click at [132, 123] on link "Origins 2" at bounding box center [79, 124] width 140 height 23
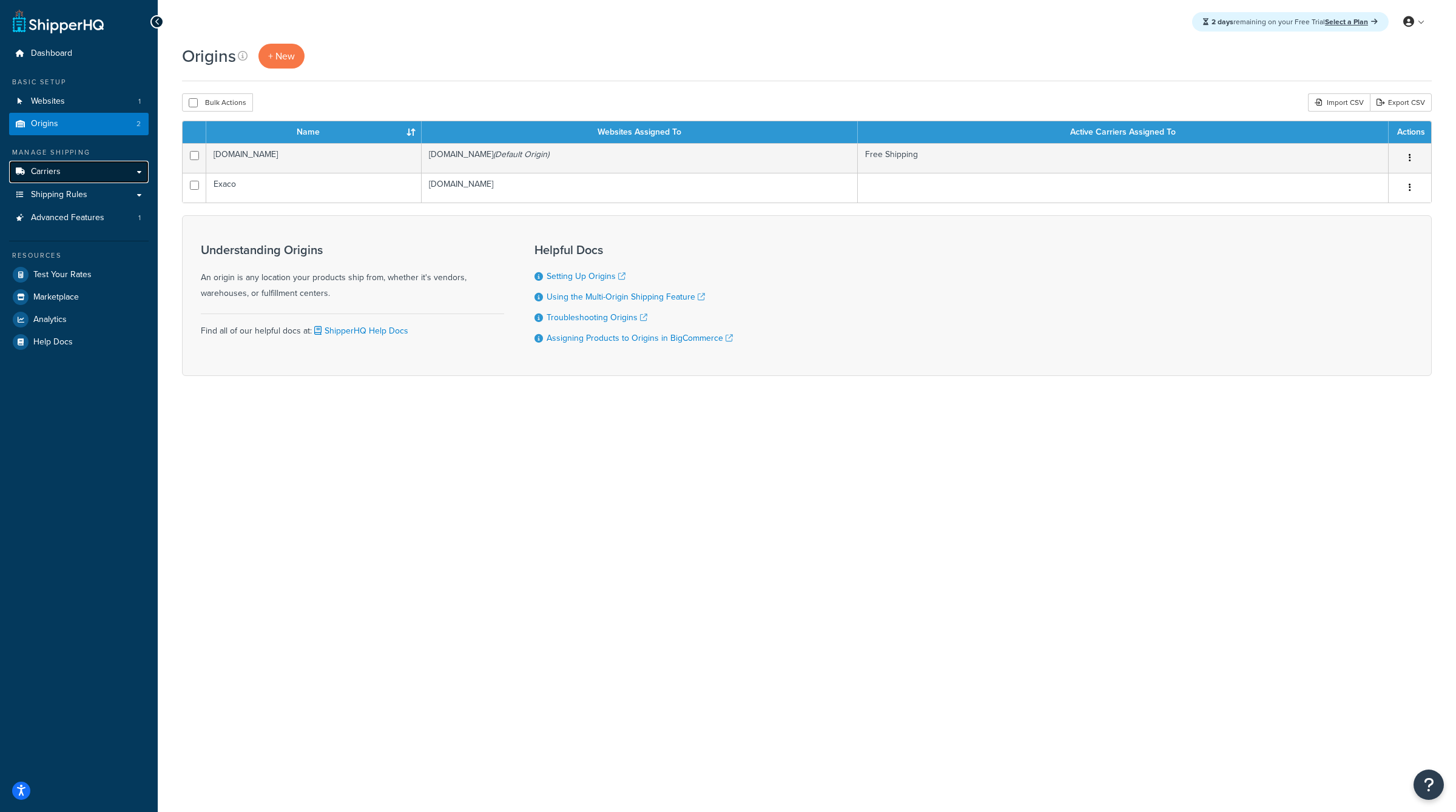
click at [125, 163] on link "Carriers" at bounding box center [79, 172] width 140 height 23
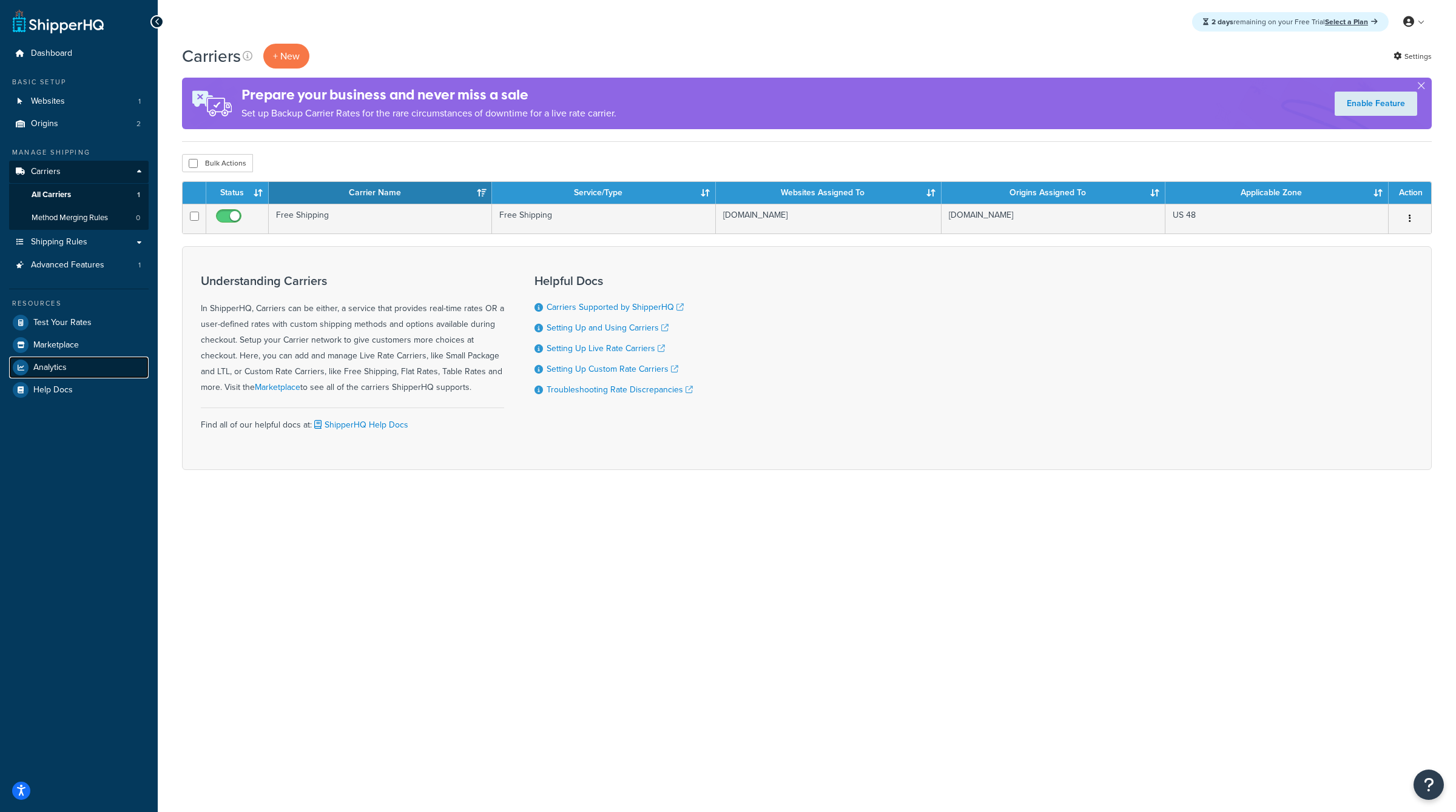
click at [79, 361] on link "Analytics" at bounding box center [79, 367] width 140 height 22
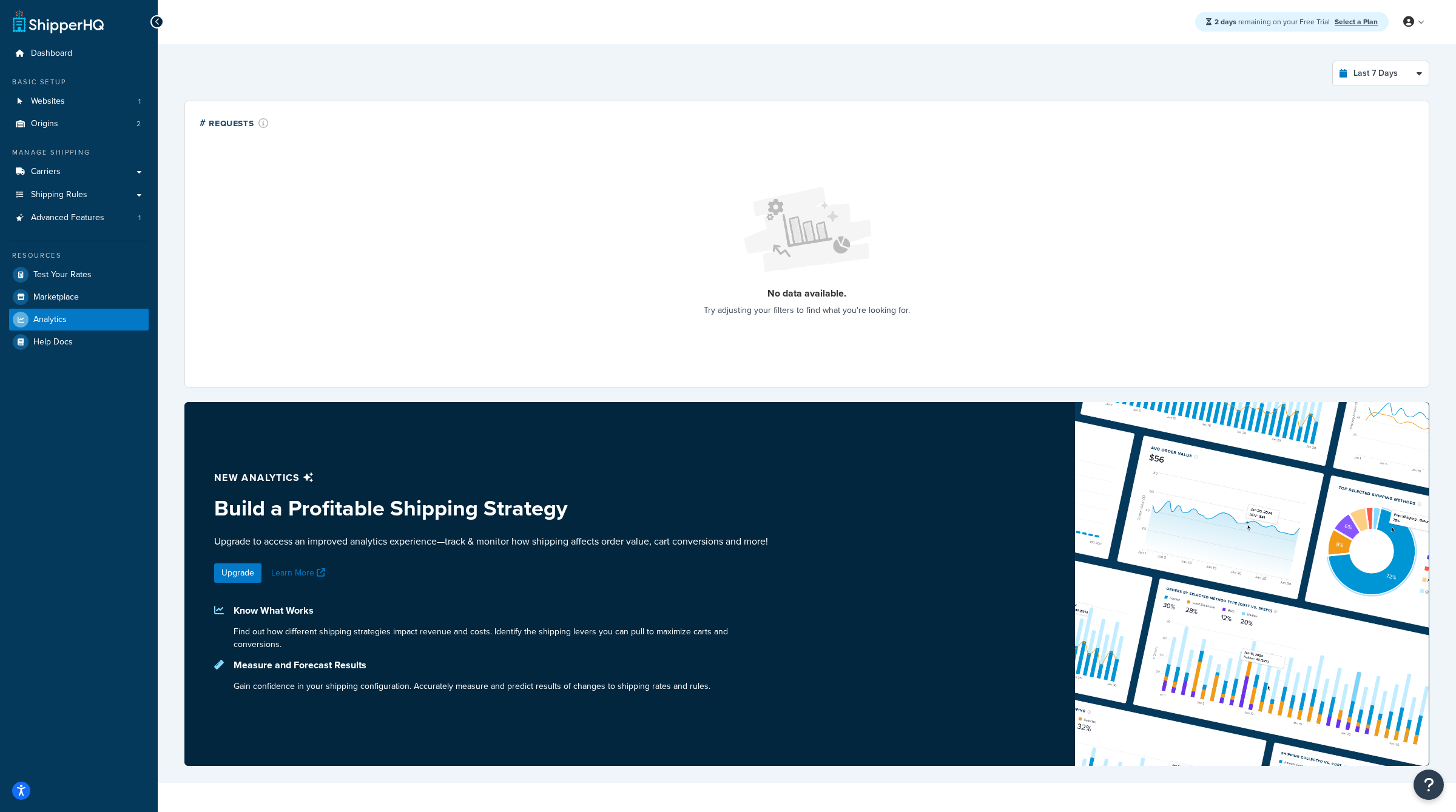
click at [1402, 51] on div "Last 7 Days Select a time period Last 24 Hours Last 7 Days Last 30 Days Last 3 …" at bounding box center [807, 413] width 1298 height 739
click at [1381, 81] on select "Last 24 Hours Last 7 Days Last 30 Days Last 3 Months Last 6 Months Last 12 Mont…" at bounding box center [1381, 73] width 96 height 24
select select "last_30_days"
click at [1333, 62] on select "Last 24 Hours Last 7 Days Last 30 Days Last 3 Months Last 6 Months Last 12 Mont…" at bounding box center [1381, 73] width 96 height 24
click at [91, 213] on span "Advanced Features" at bounding box center [68, 218] width 73 height 10
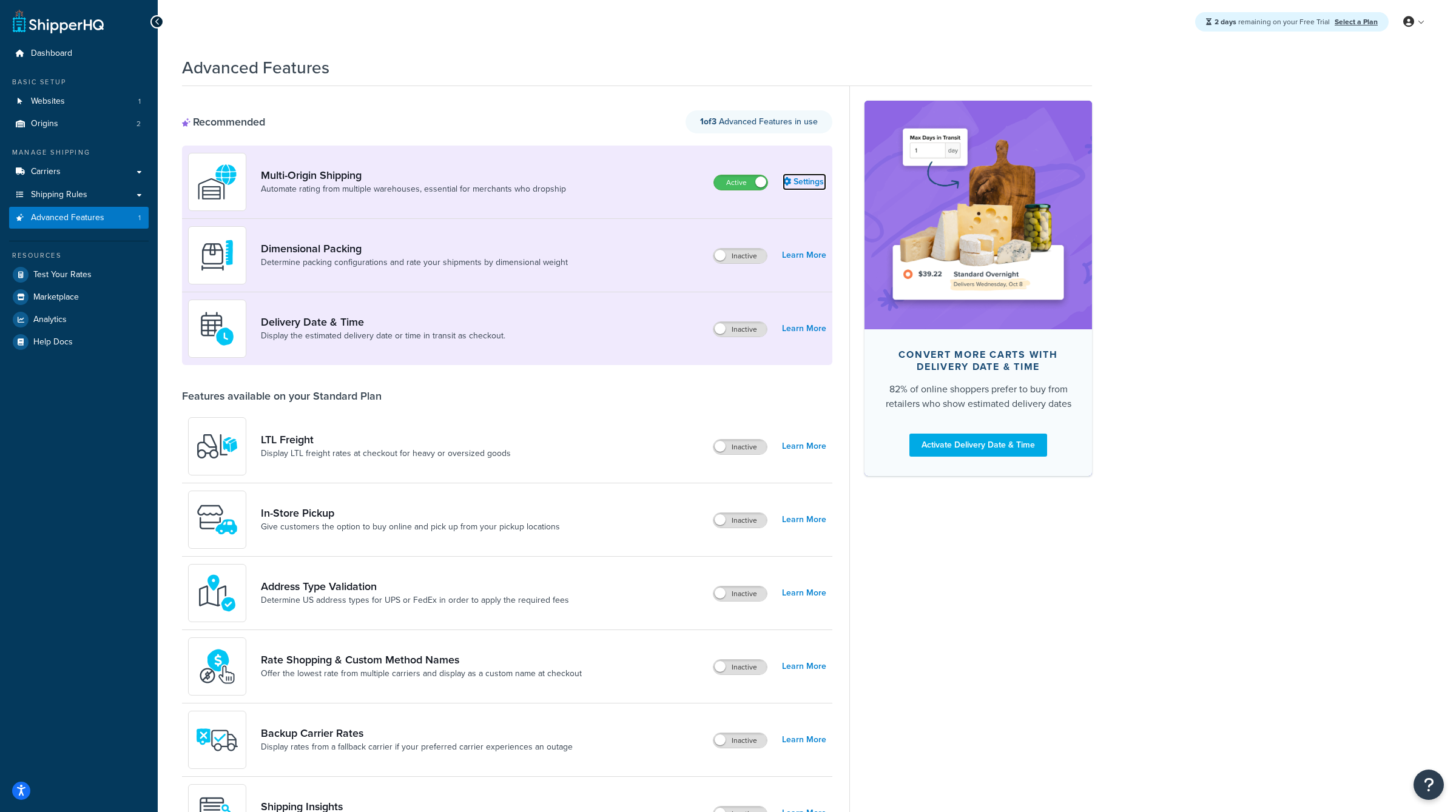
click at [801, 181] on link "Settings" at bounding box center [804, 182] width 44 height 17
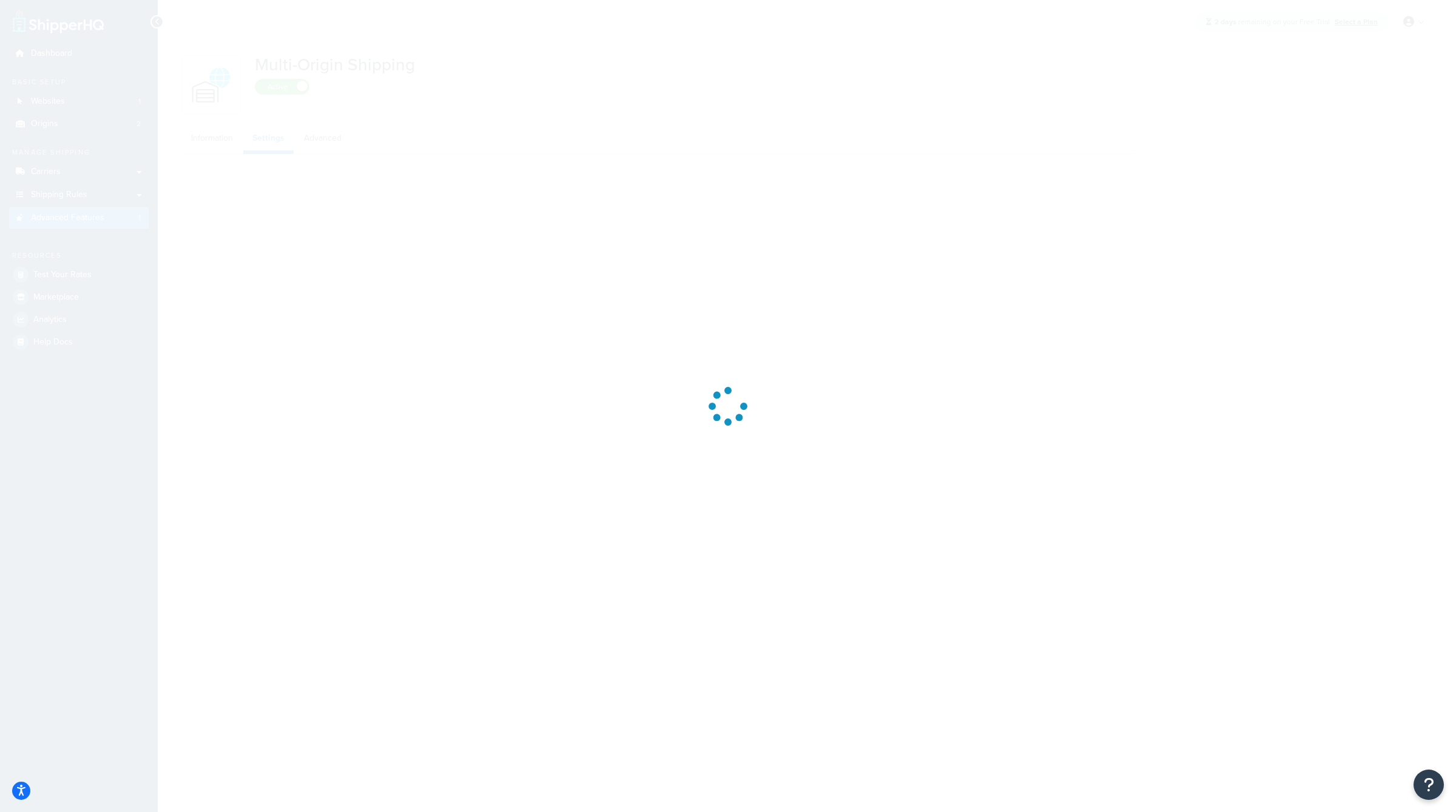
select select "FEWEST"
select select "false"
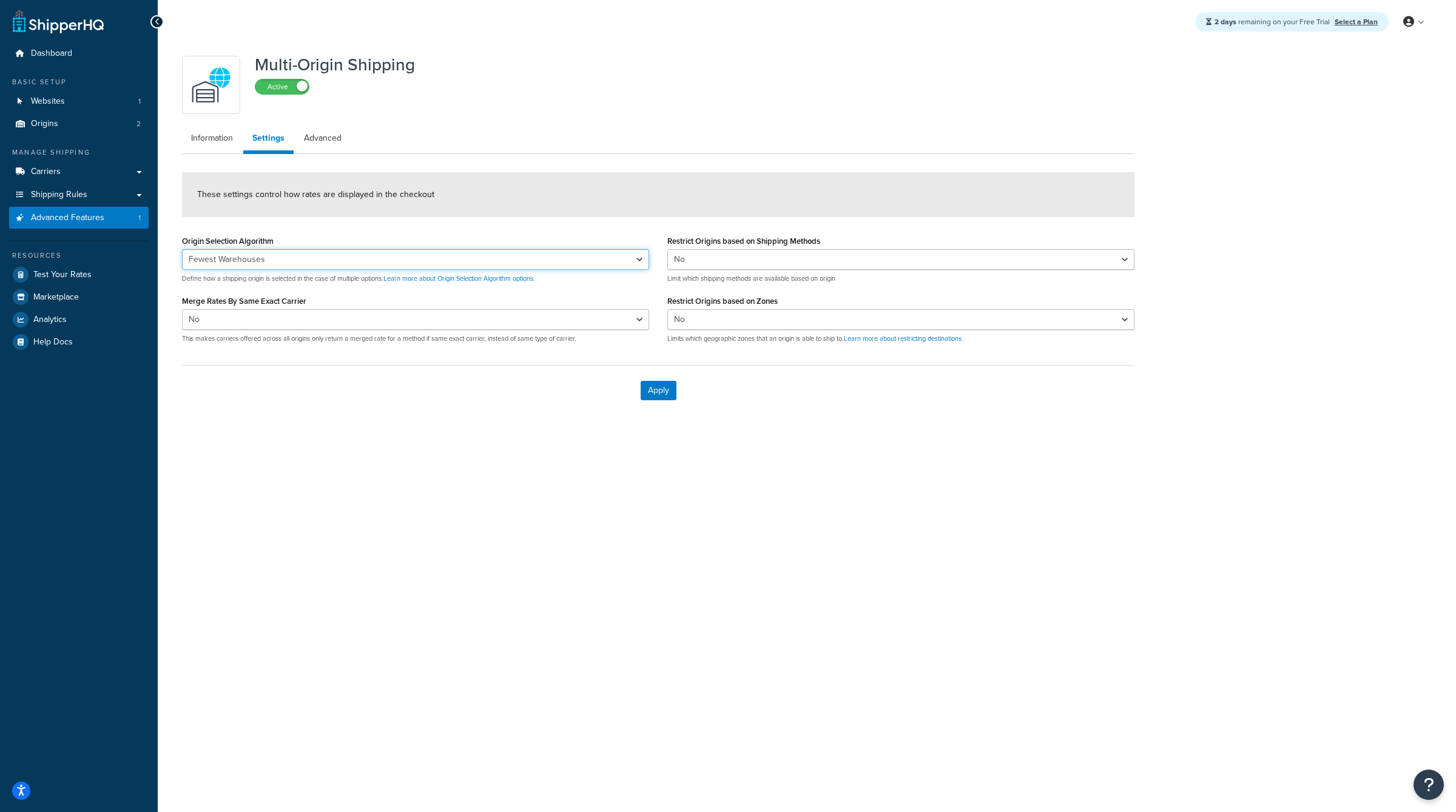
click at [536, 254] on select "Nearest Warehouse Fewest Warehouses" at bounding box center [415, 260] width 467 height 20
